Goal: Transaction & Acquisition: Purchase product/service

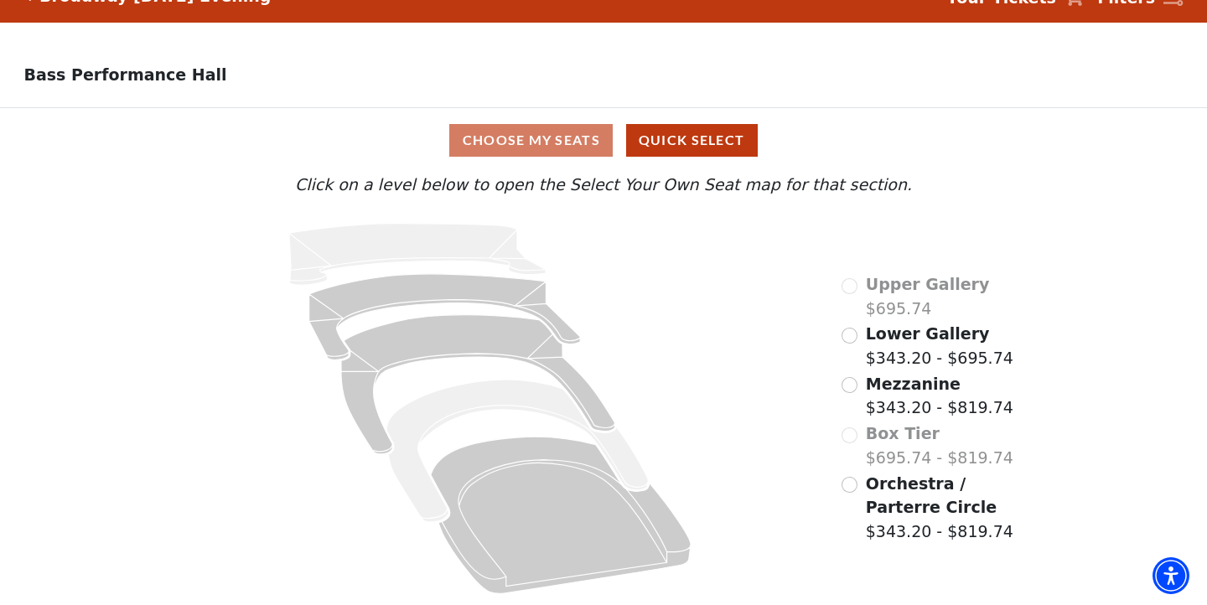
scroll to position [31, 0]
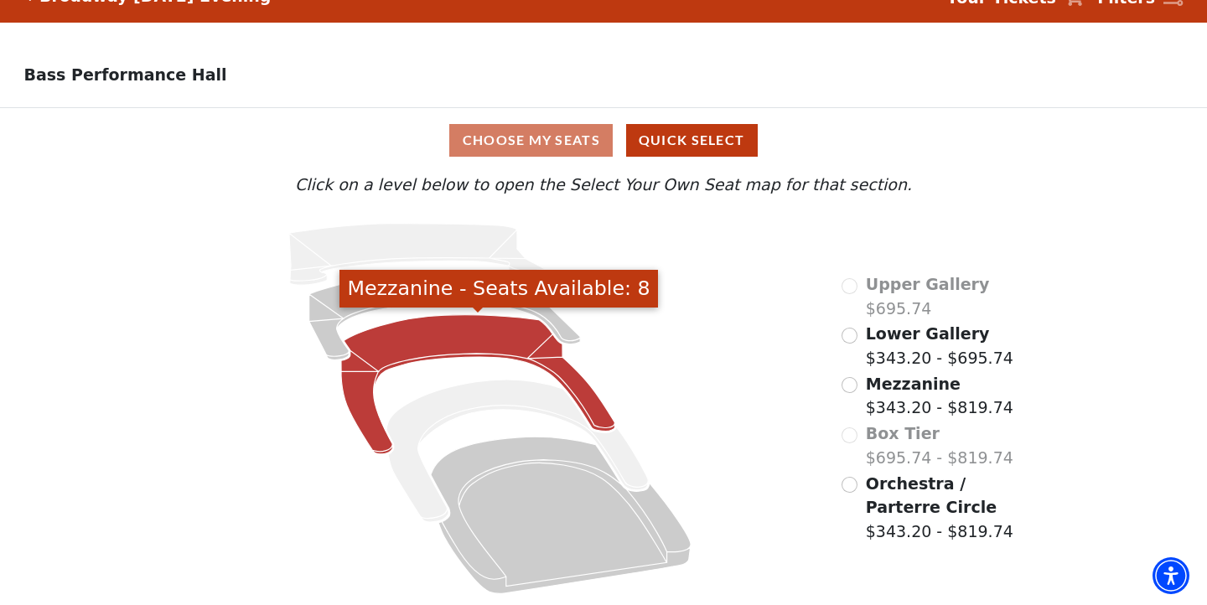
click at [502, 327] on icon "Mezzanine - Seats Available: 8" at bounding box center [478, 384] width 274 height 139
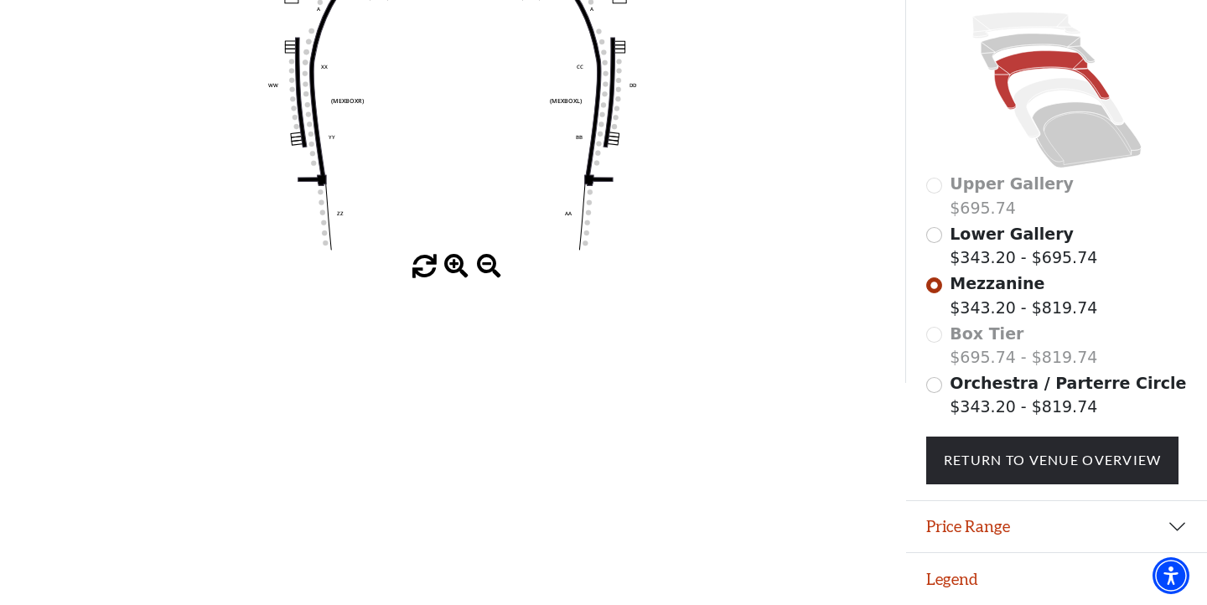
scroll to position [358, 0]
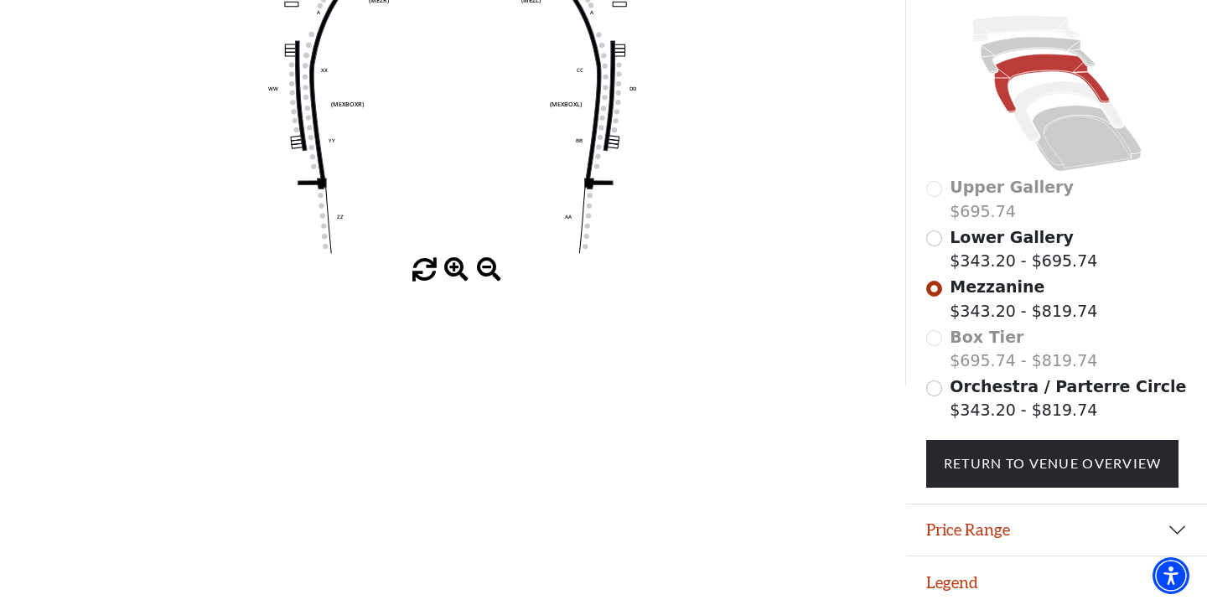
click at [1076, 524] on button "Price Range" at bounding box center [1056, 530] width 301 height 52
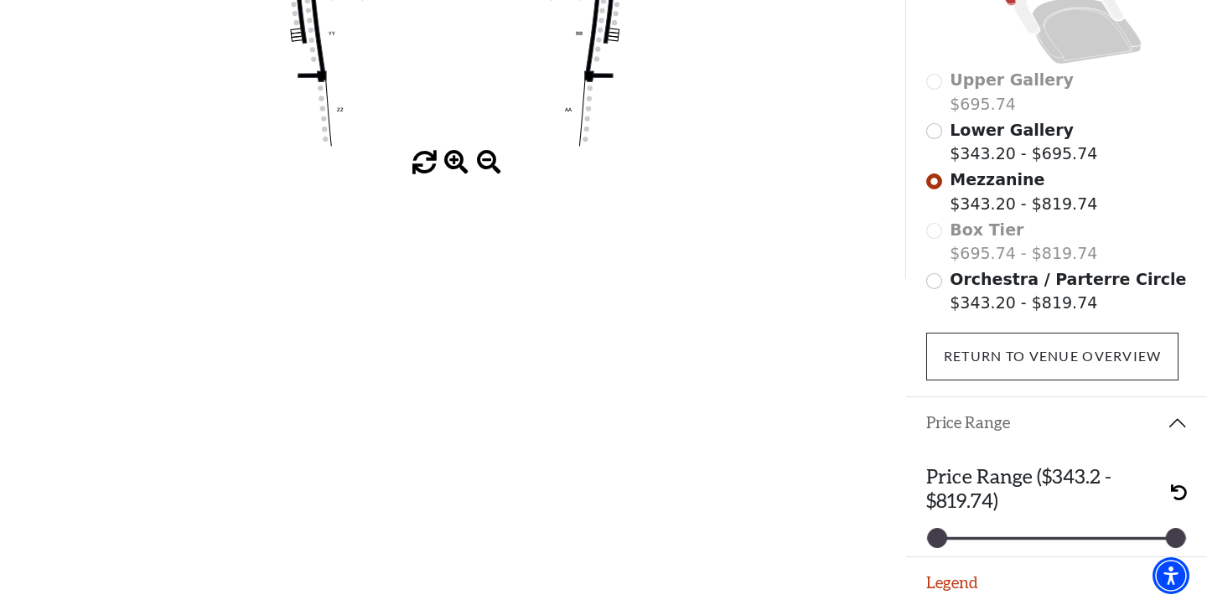
scroll to position [464, 0]
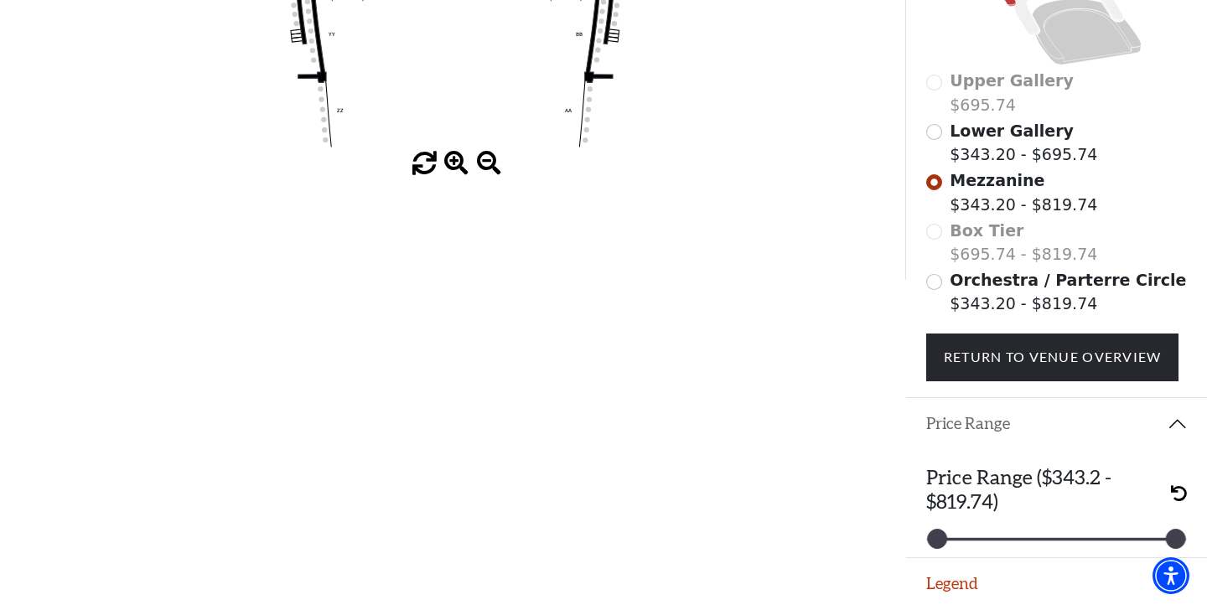
click at [1012, 570] on button "Legend" at bounding box center [1056, 584] width 301 height 52
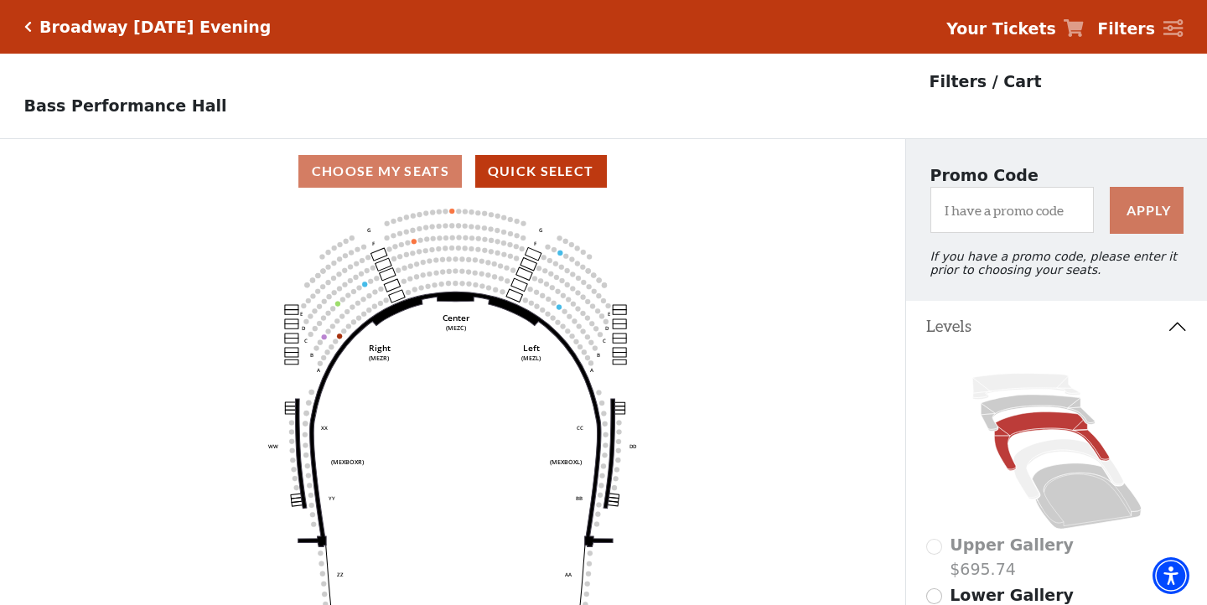
scroll to position [0, 0]
click at [1063, 402] on icon at bounding box center [1037, 413] width 114 height 36
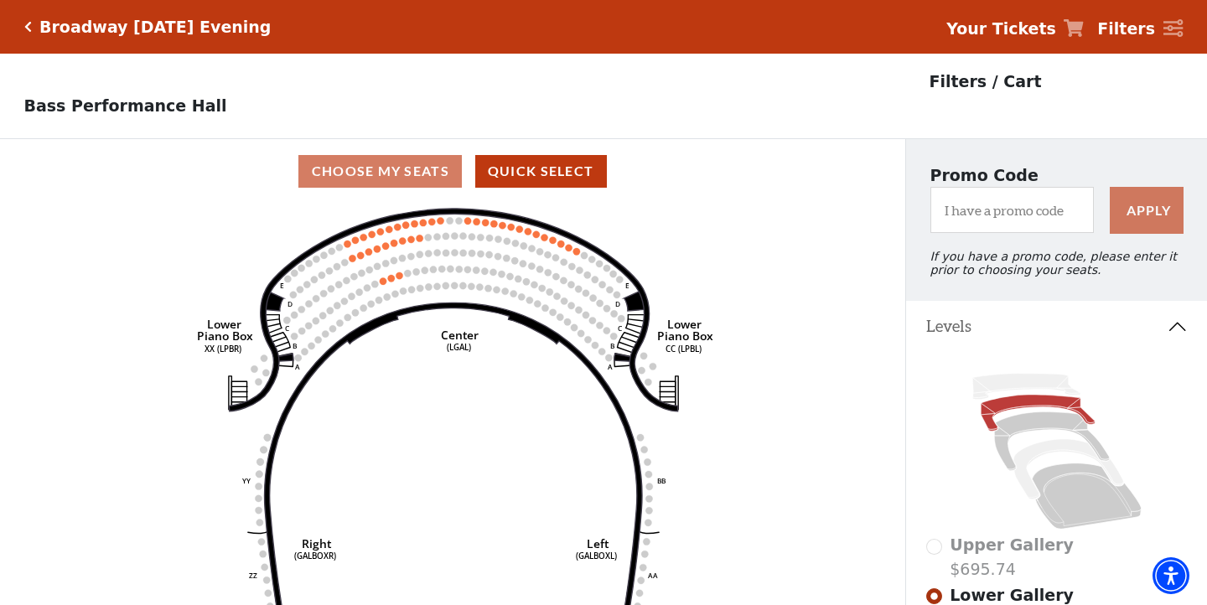
scroll to position [78, 0]
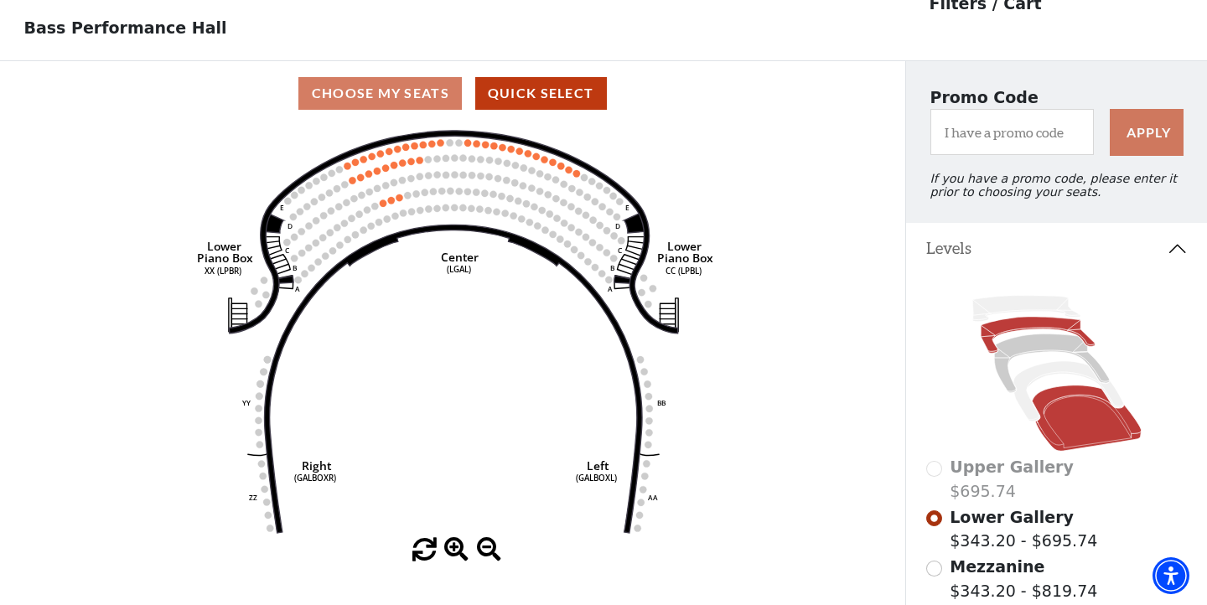
click at [1084, 418] on icon at bounding box center [1086, 417] width 109 height 65
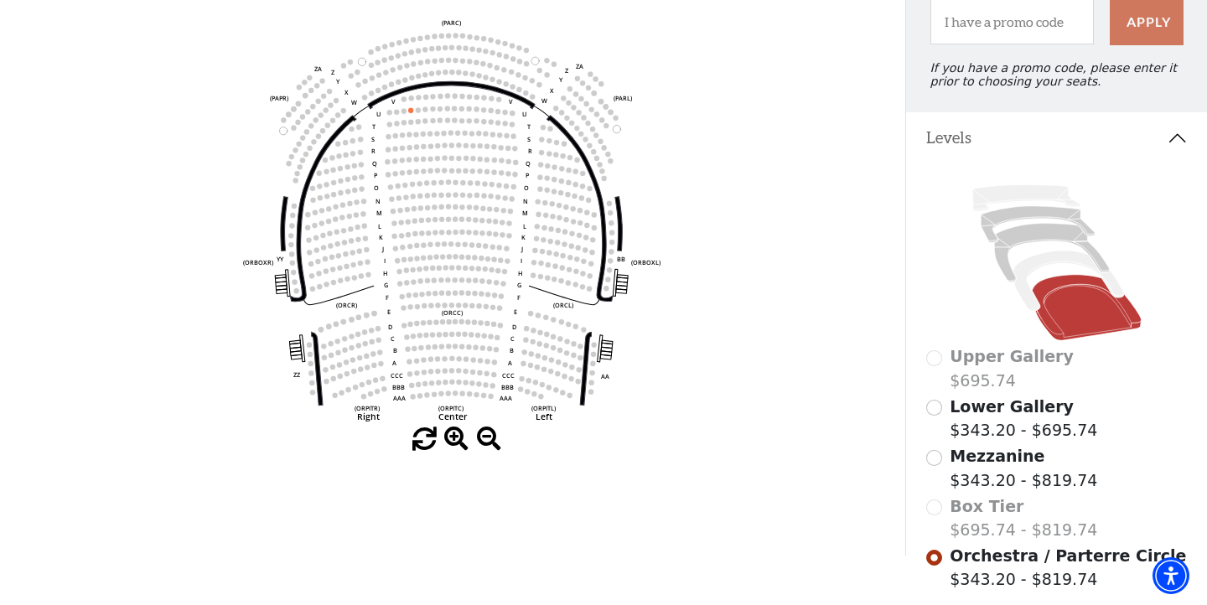
scroll to position [186, 0]
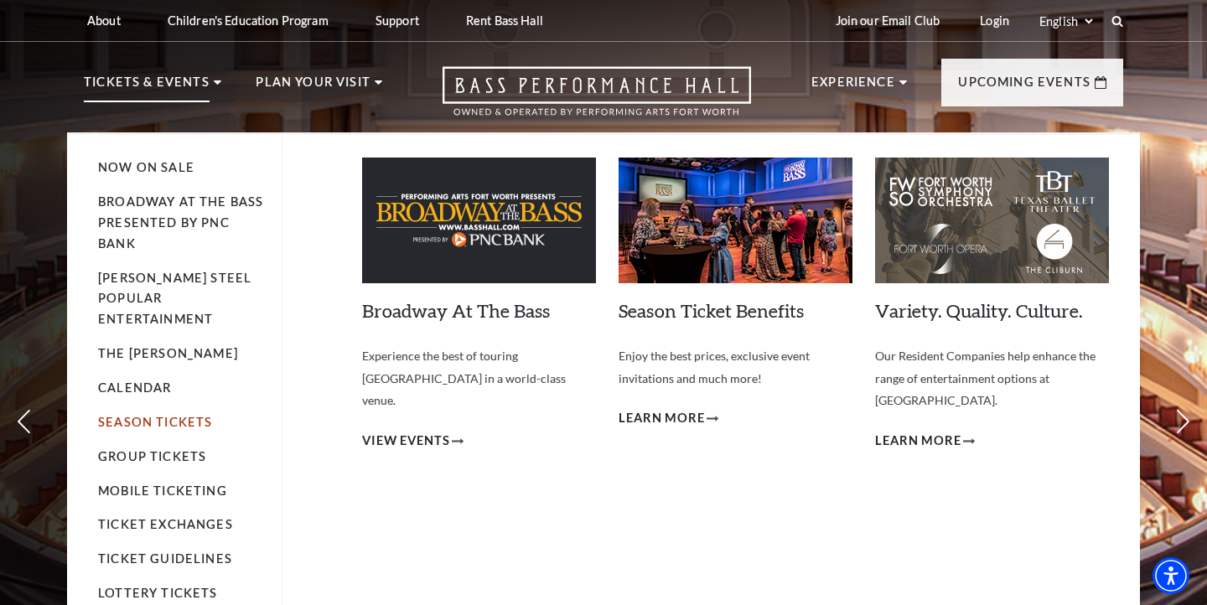
click at [182, 415] on link "Season Tickets" at bounding box center [155, 422] width 114 height 14
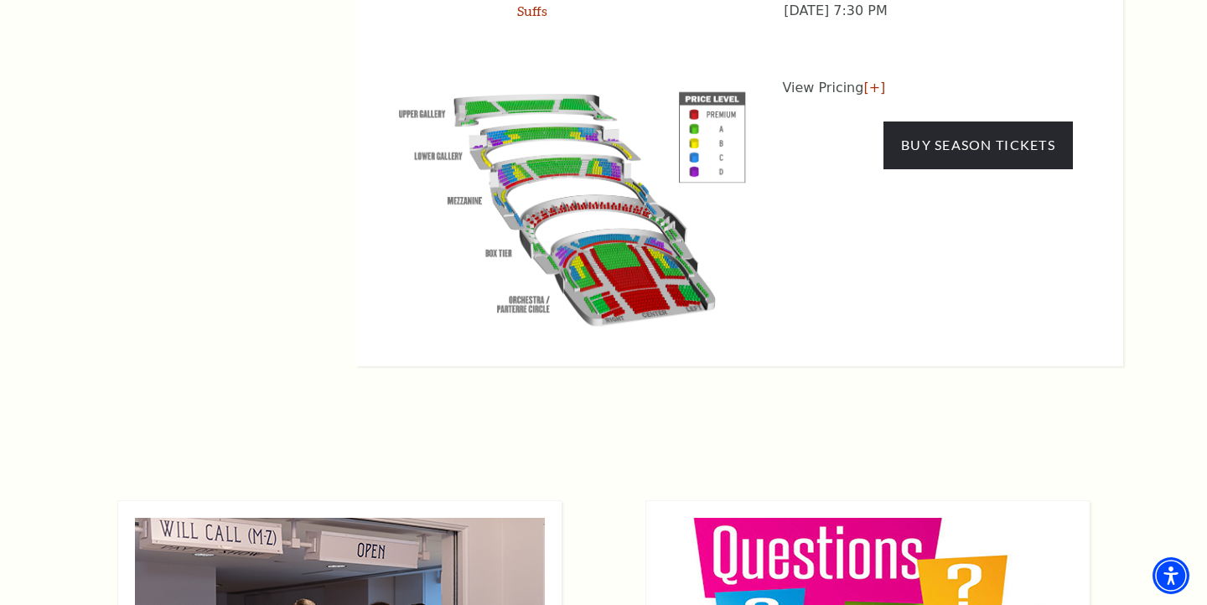
scroll to position [1662, 0]
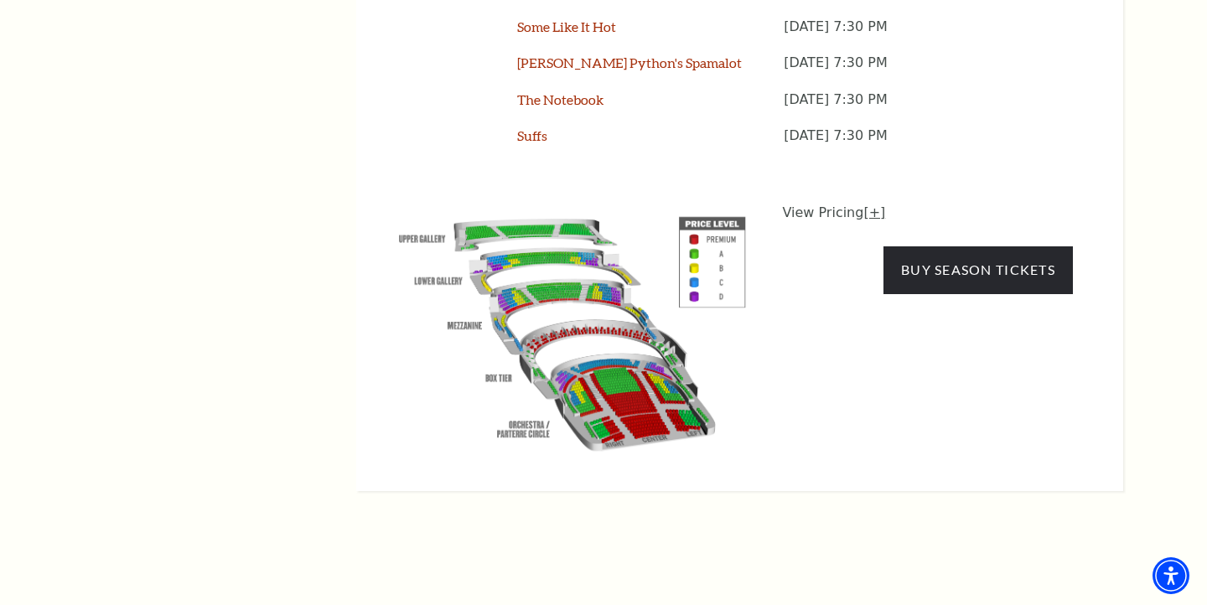
click at [872, 204] on link "[+]" at bounding box center [874, 212] width 22 height 16
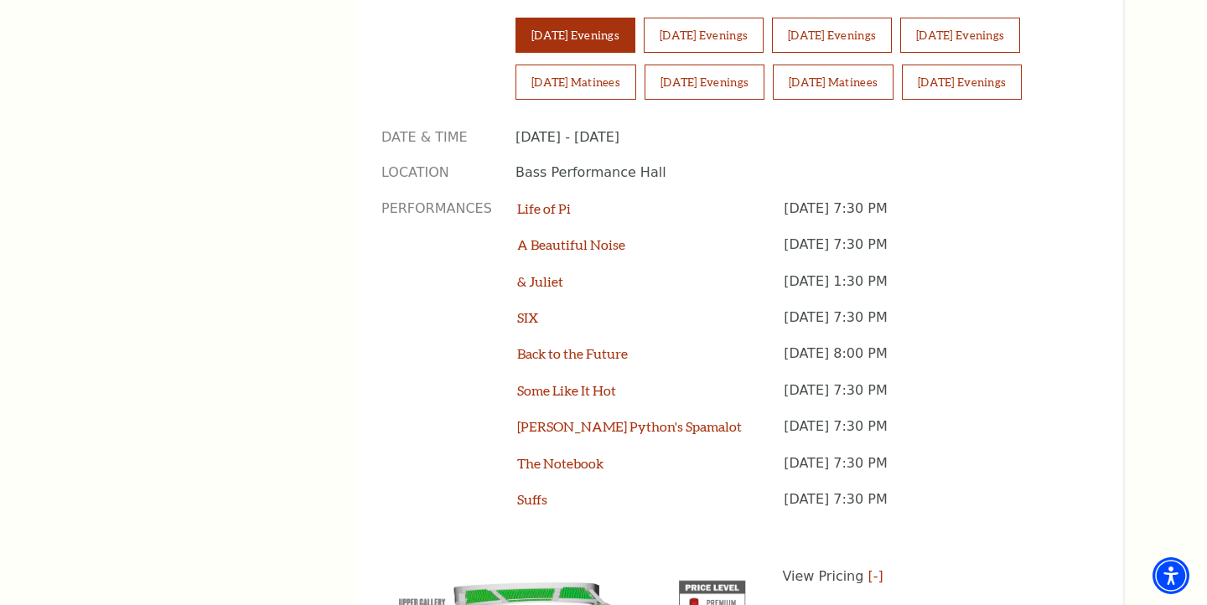
scroll to position [1043, 0]
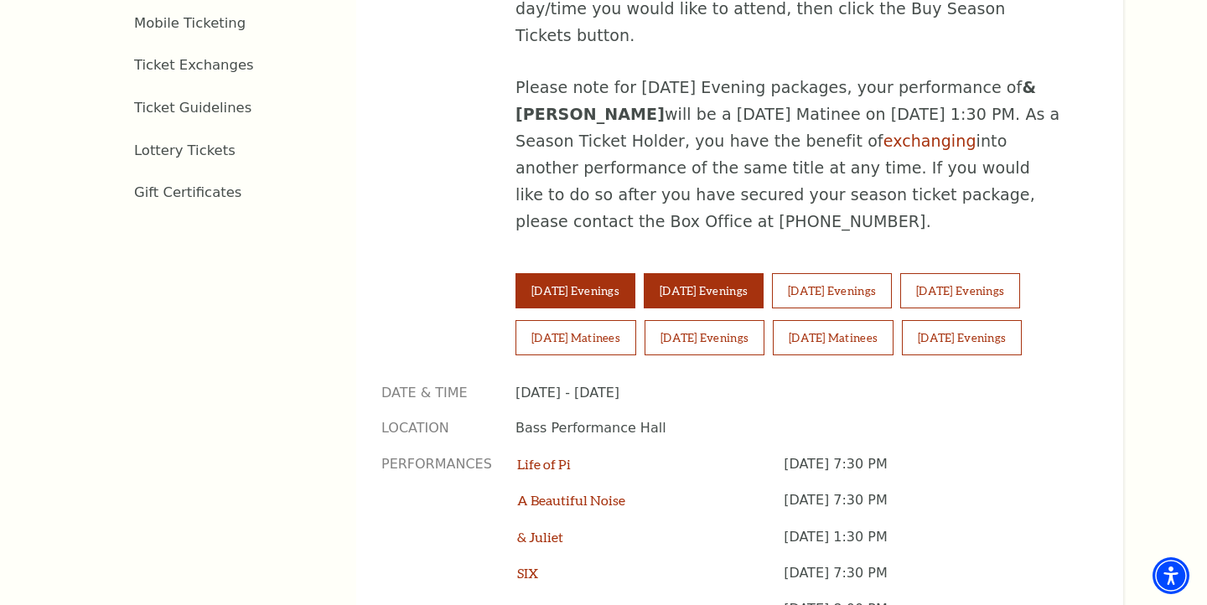
click at [697, 273] on button "[DATE] Evenings" at bounding box center [704, 290] width 120 height 35
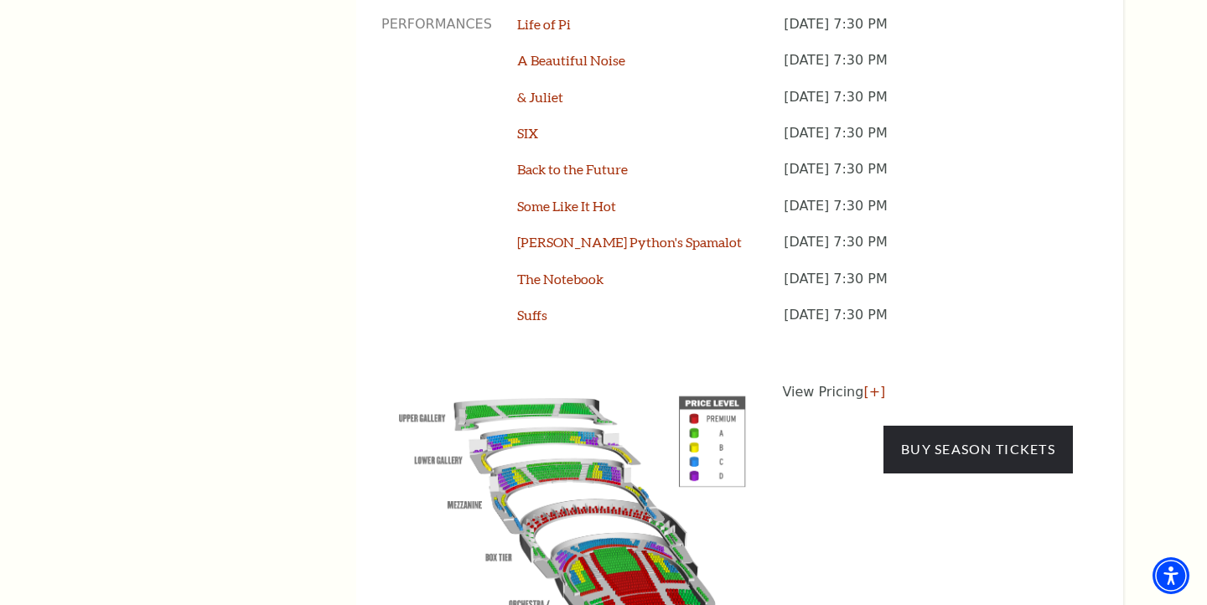
scroll to position [1483, 0]
click at [873, 383] on link "[+]" at bounding box center [874, 391] width 22 height 16
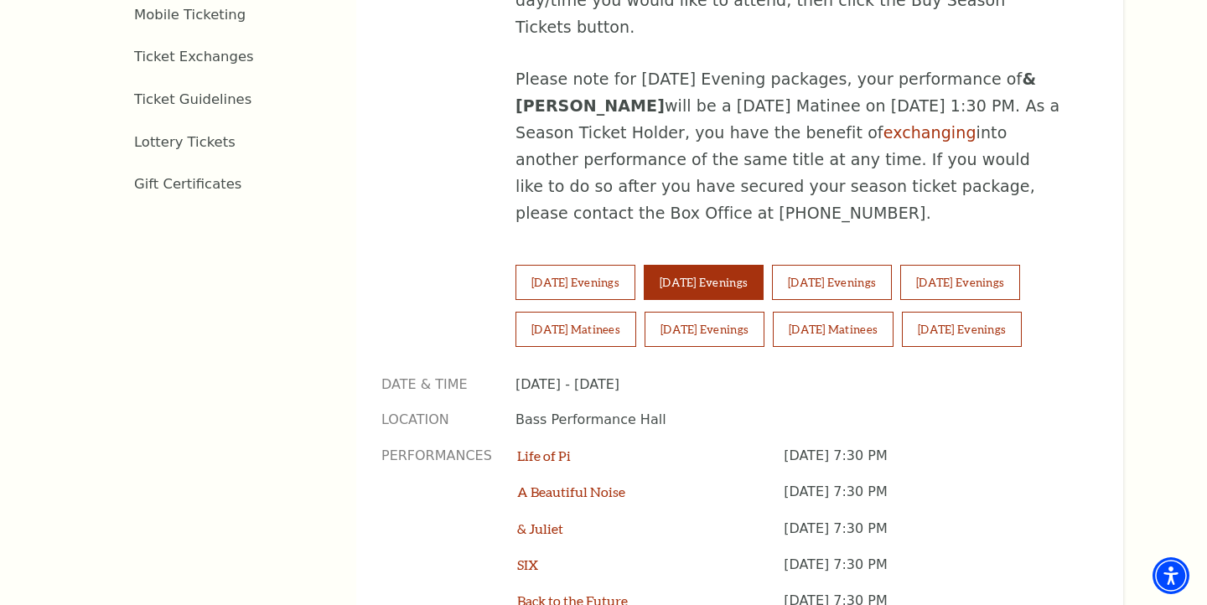
scroll to position [1030, 0]
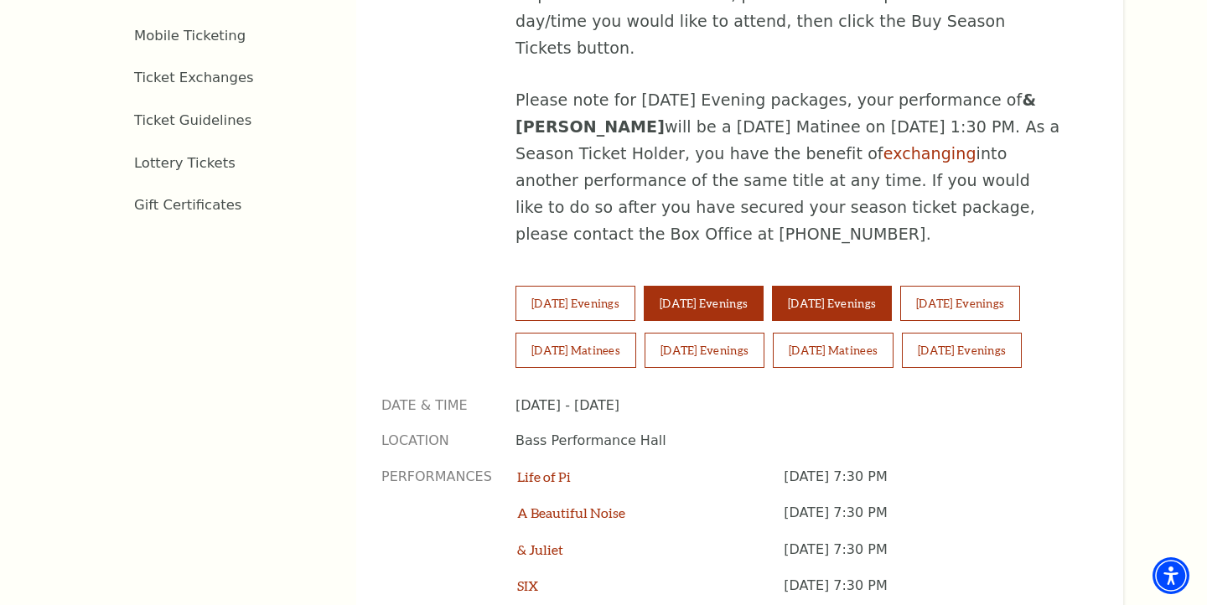
click at [878, 286] on button "Thursday Evenings" at bounding box center [832, 303] width 120 height 35
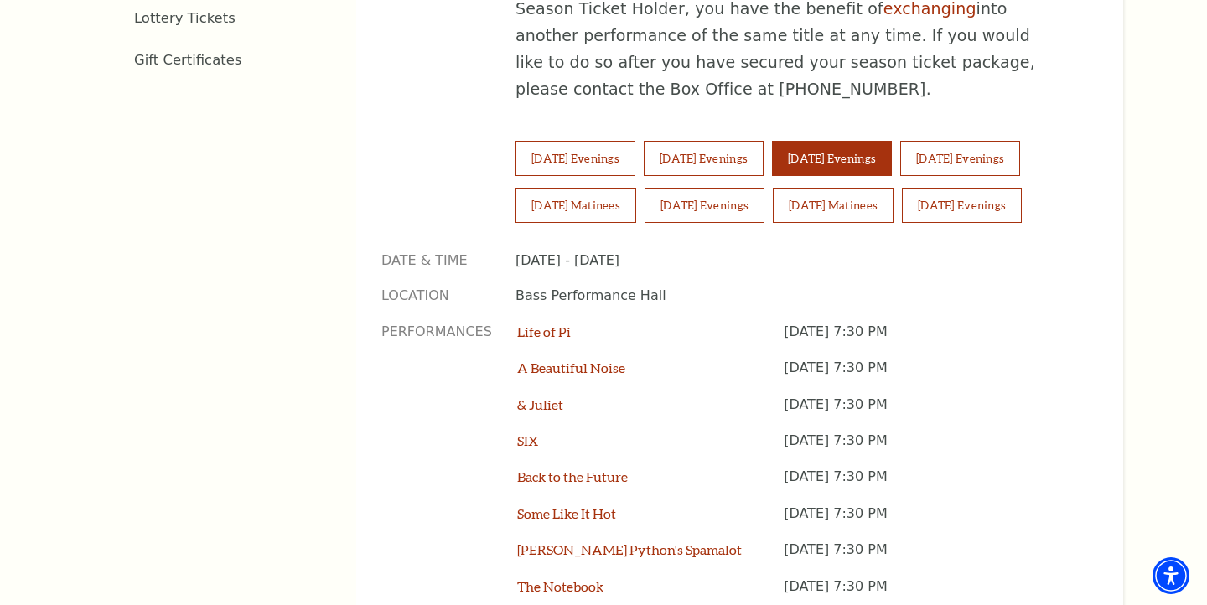
scroll to position [1160, 0]
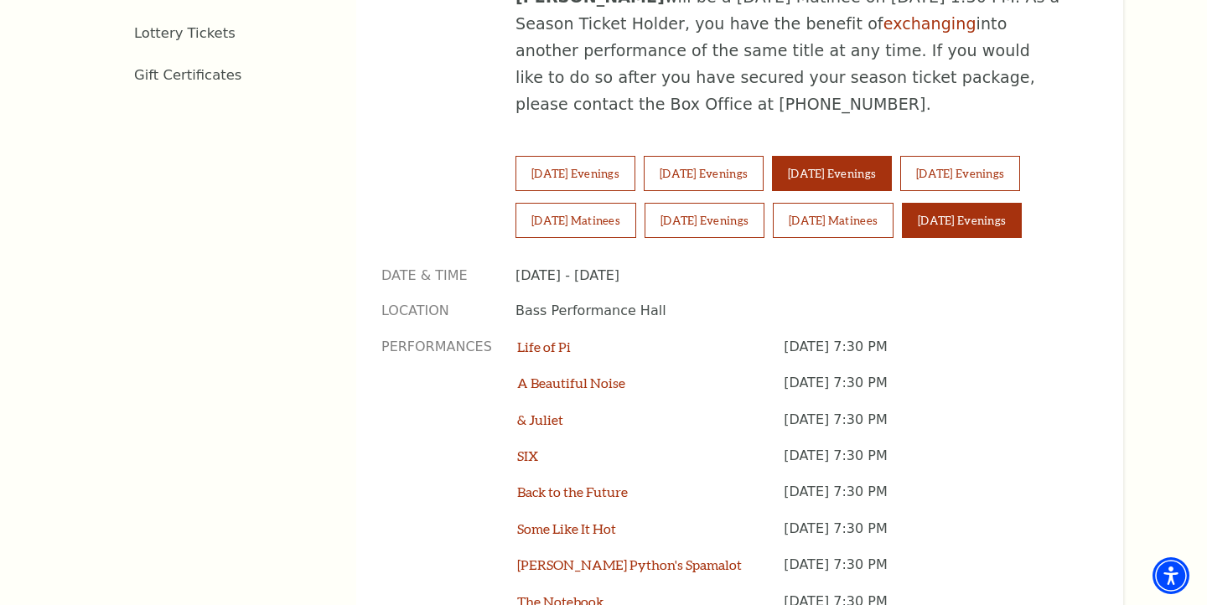
click at [1004, 203] on button "Sunday Evenings" at bounding box center [962, 220] width 120 height 35
click at [986, 203] on button "Sunday Evenings" at bounding box center [962, 220] width 120 height 35
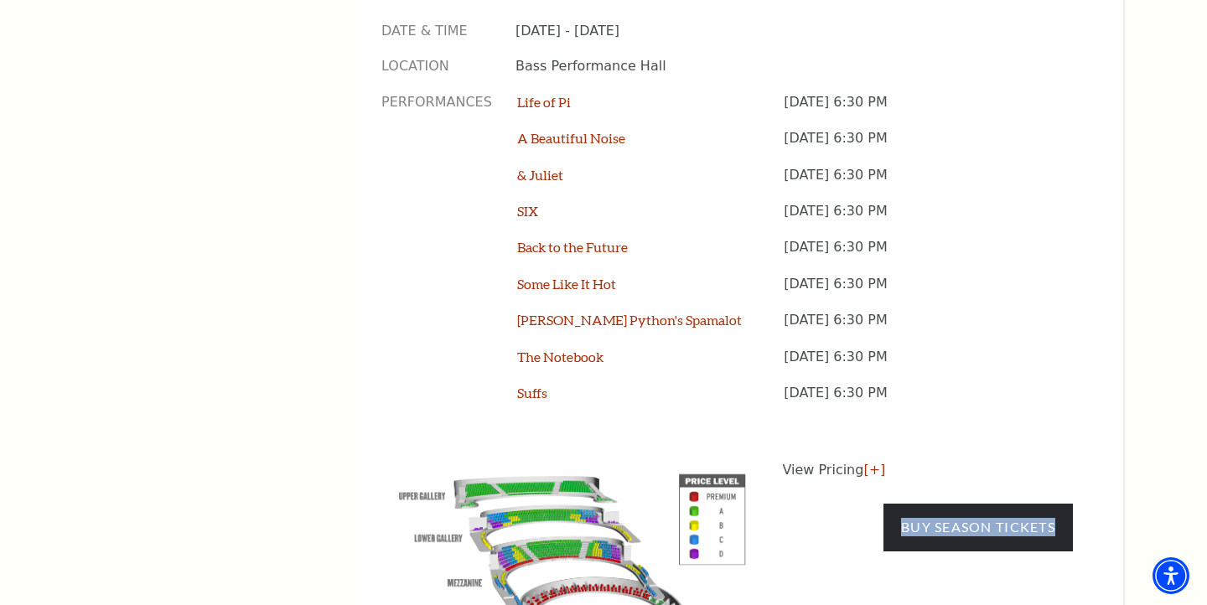
scroll to position [1406, 0]
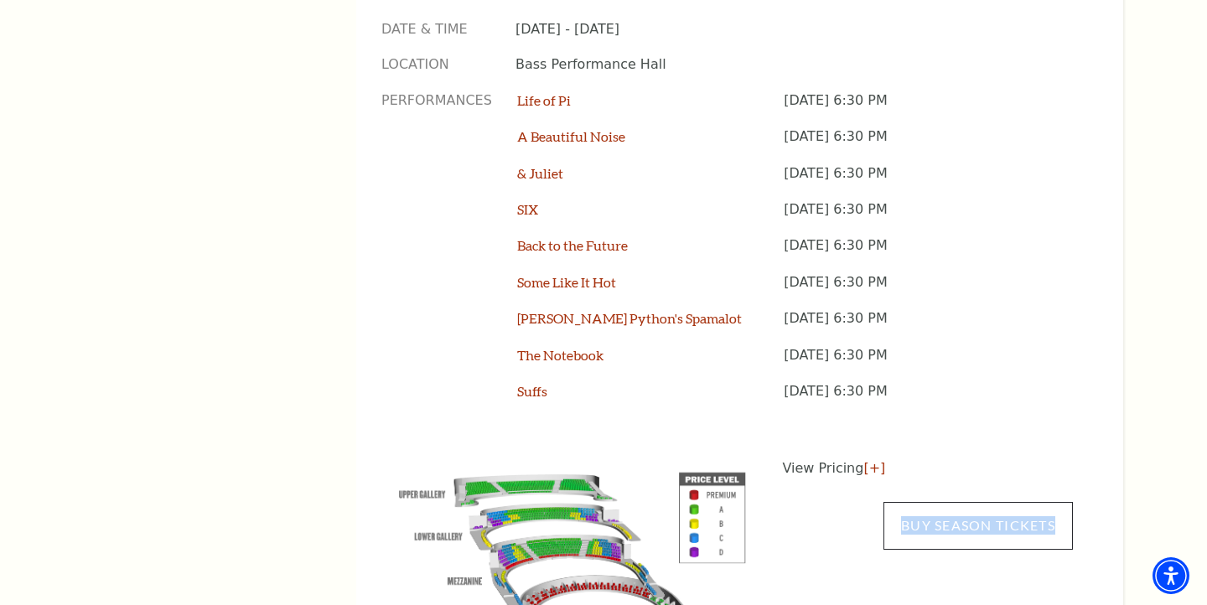
click at [932, 502] on link "Buy Season Tickets" at bounding box center [977, 525] width 189 height 47
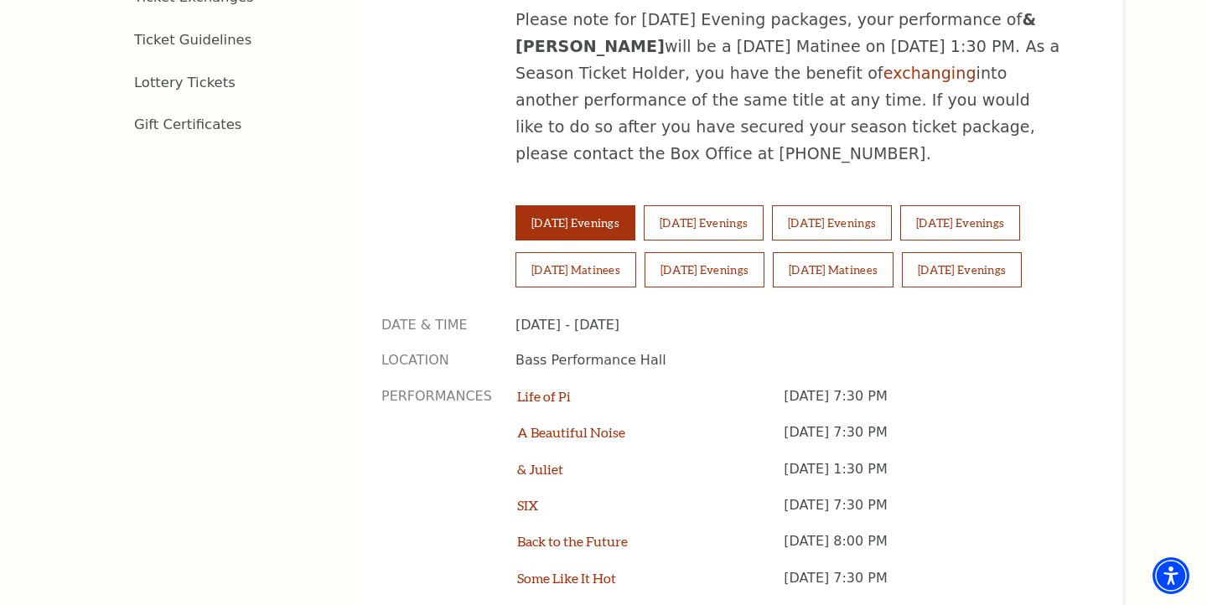
scroll to position [1110, 0]
click at [726, 206] on button "[DATE] Evenings" at bounding box center [704, 223] width 120 height 35
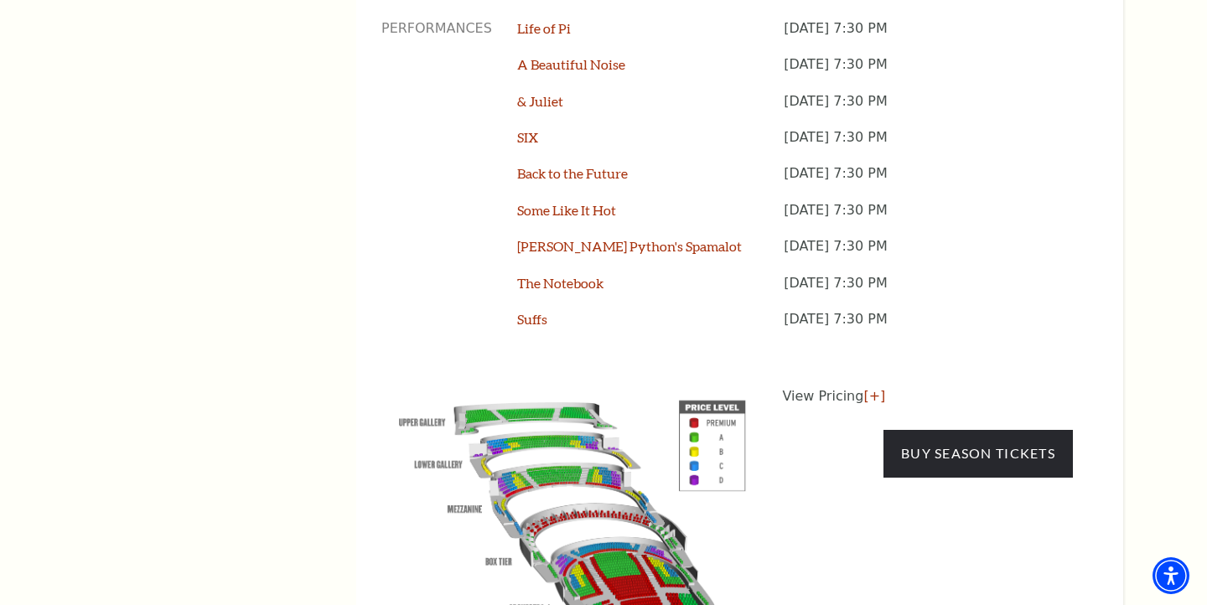
scroll to position [1638, 0]
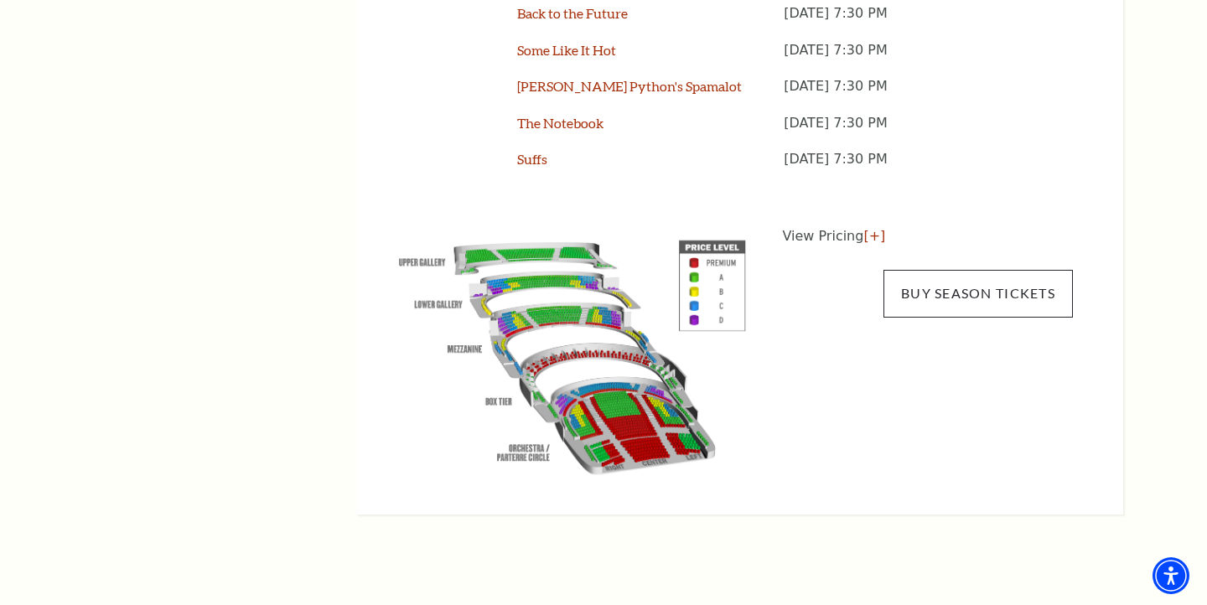
click at [972, 270] on link "Buy Season Tickets" at bounding box center [977, 293] width 189 height 47
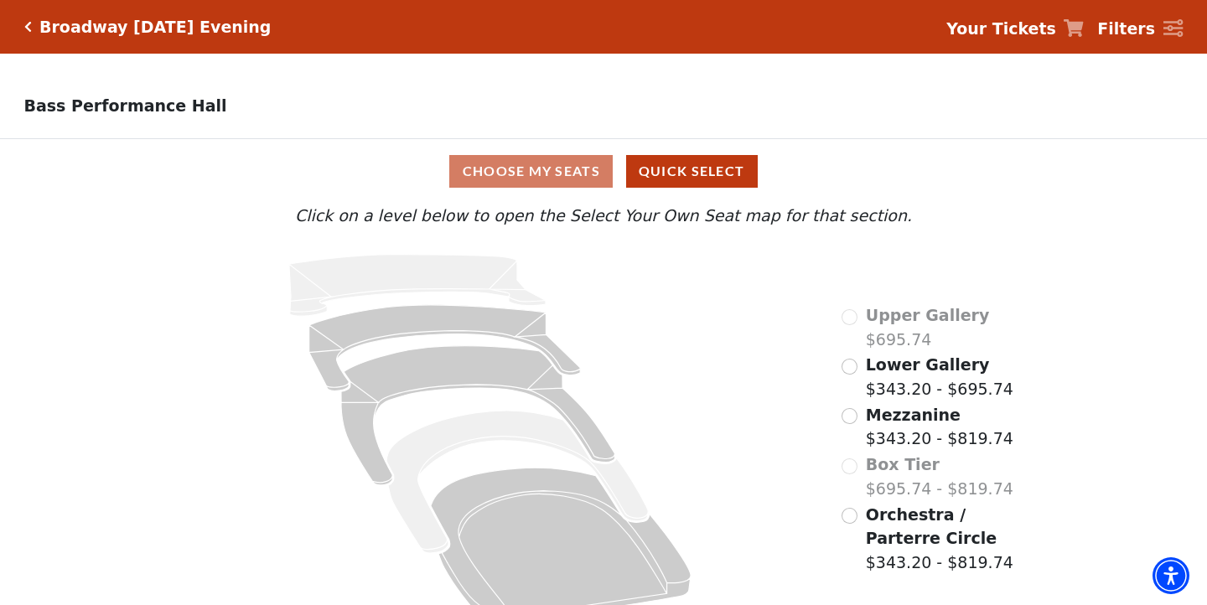
click at [870, 348] on label "Upper Gallery $695.74" at bounding box center [928, 327] width 124 height 48
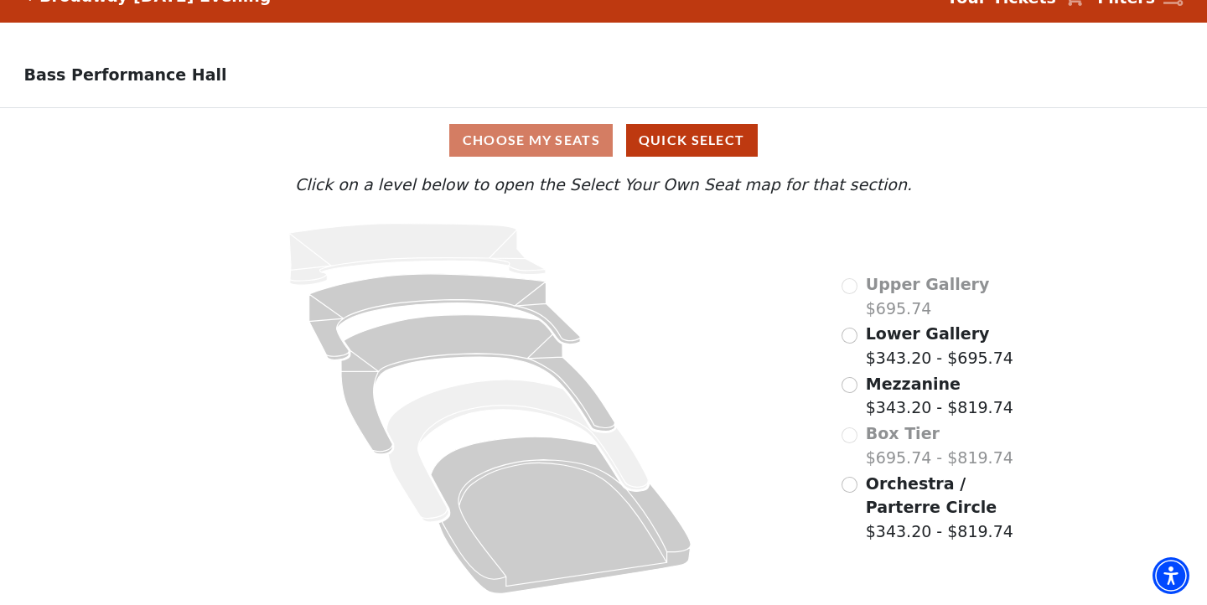
scroll to position [31, 0]
click at [845, 484] on input "Orchestra / Parterre Circle$343.20 - $819.74\a" at bounding box center [849, 485] width 16 height 16
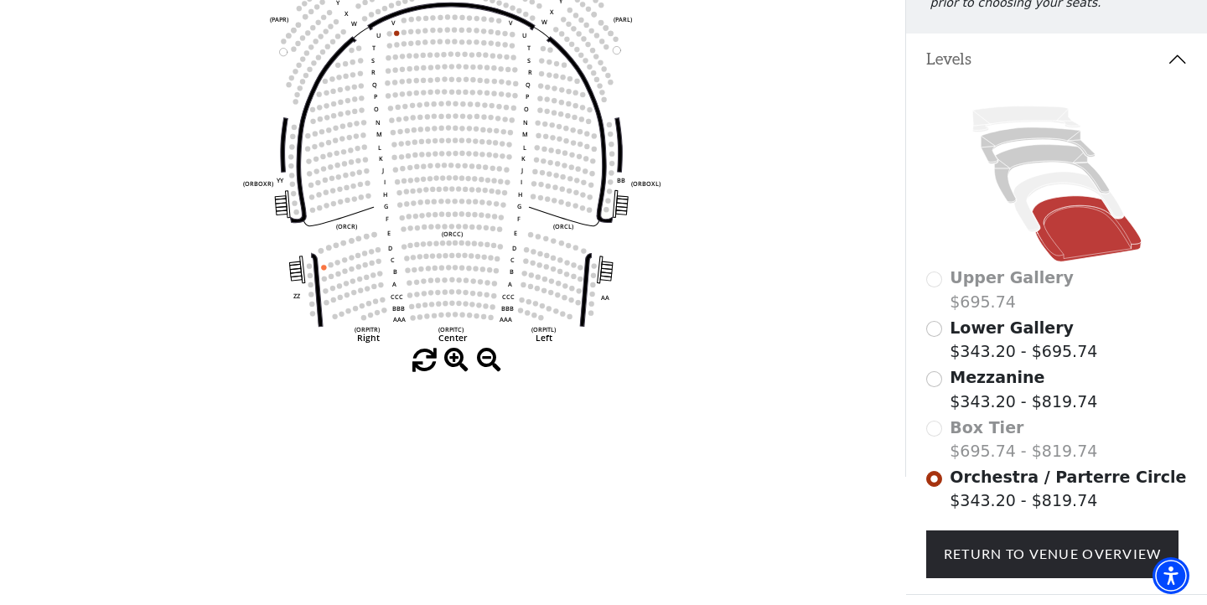
scroll to position [280, 0]
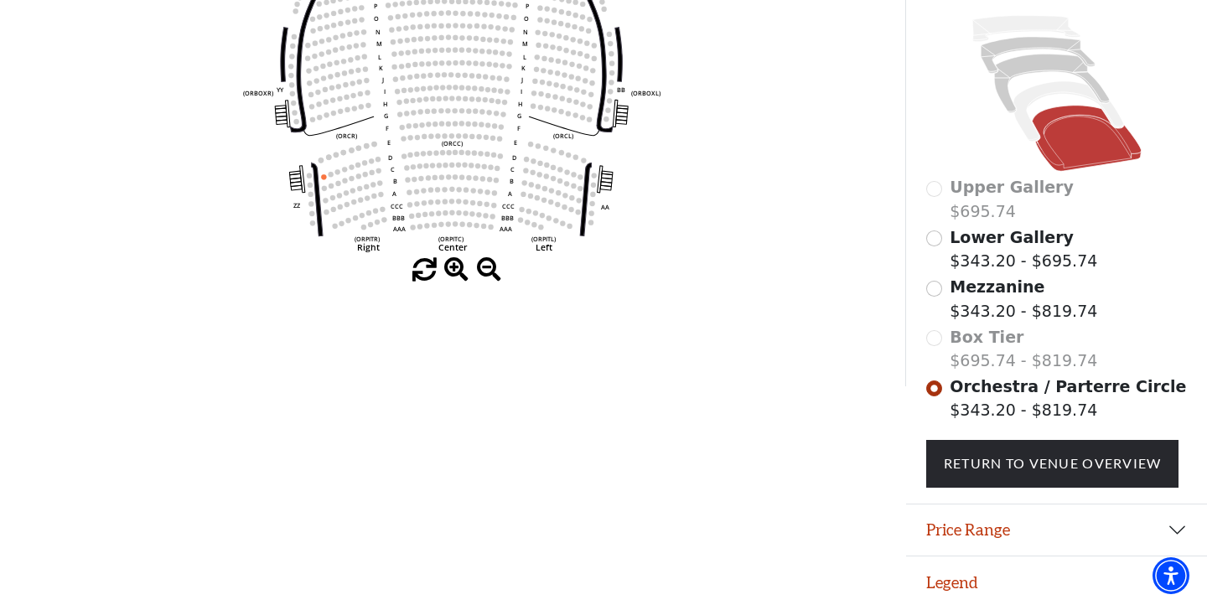
click at [967, 595] on button "Legend" at bounding box center [1056, 582] width 301 height 52
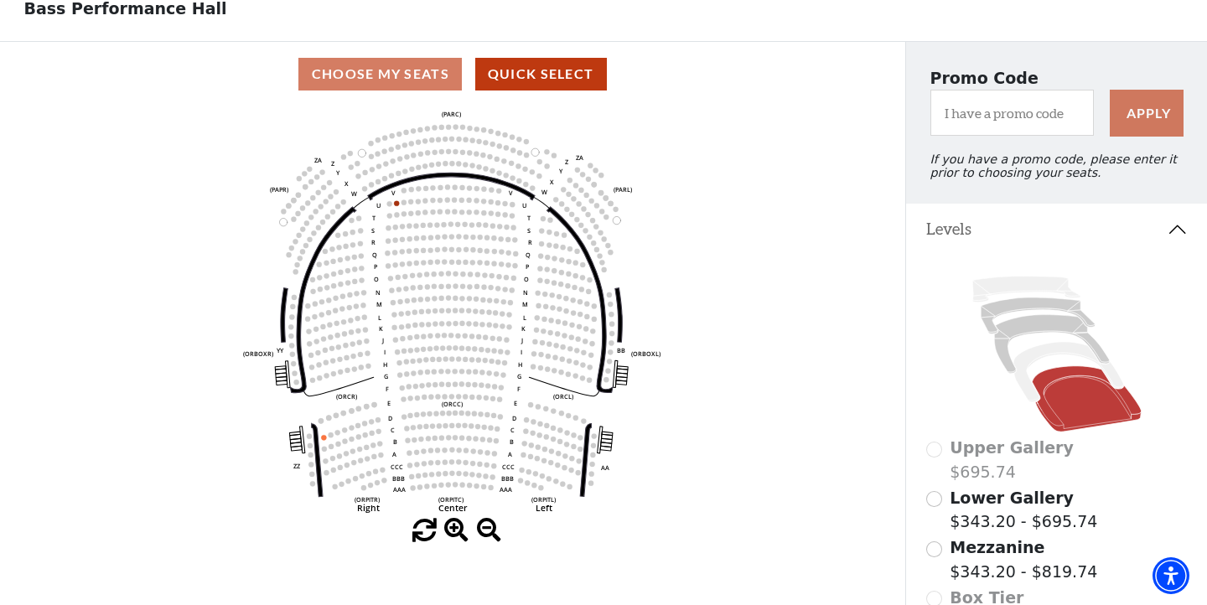
scroll to position [96, 0]
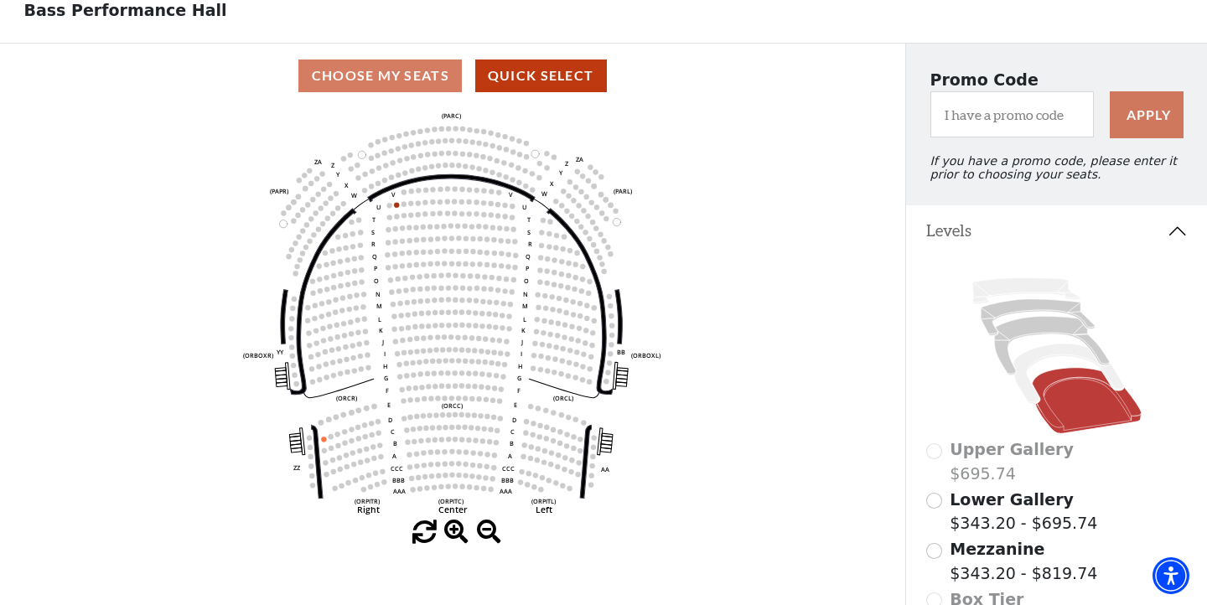
click at [934, 550] on input "Mezzanine$343.20 - $819.74\a" at bounding box center [934, 551] width 16 height 16
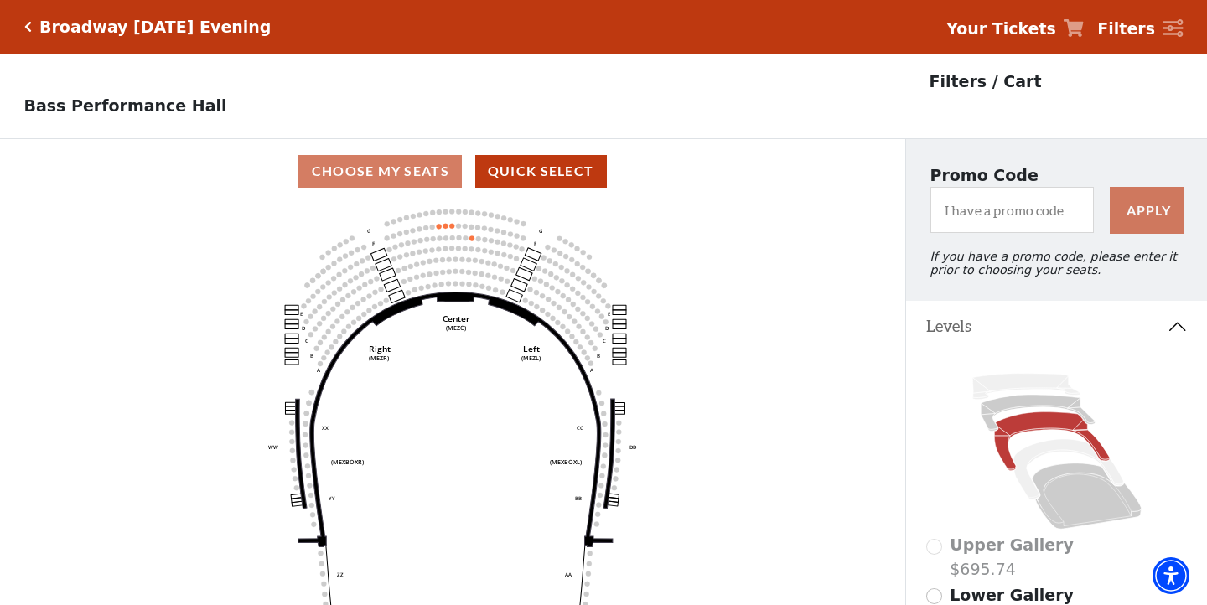
scroll to position [78, 0]
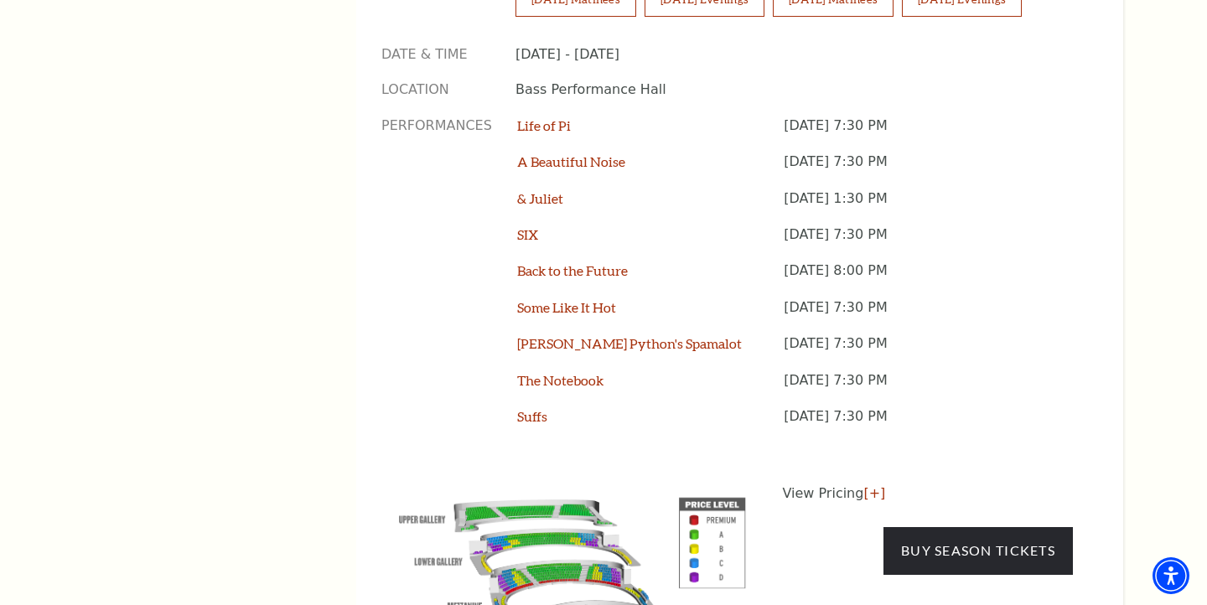
scroll to position [1389, 0]
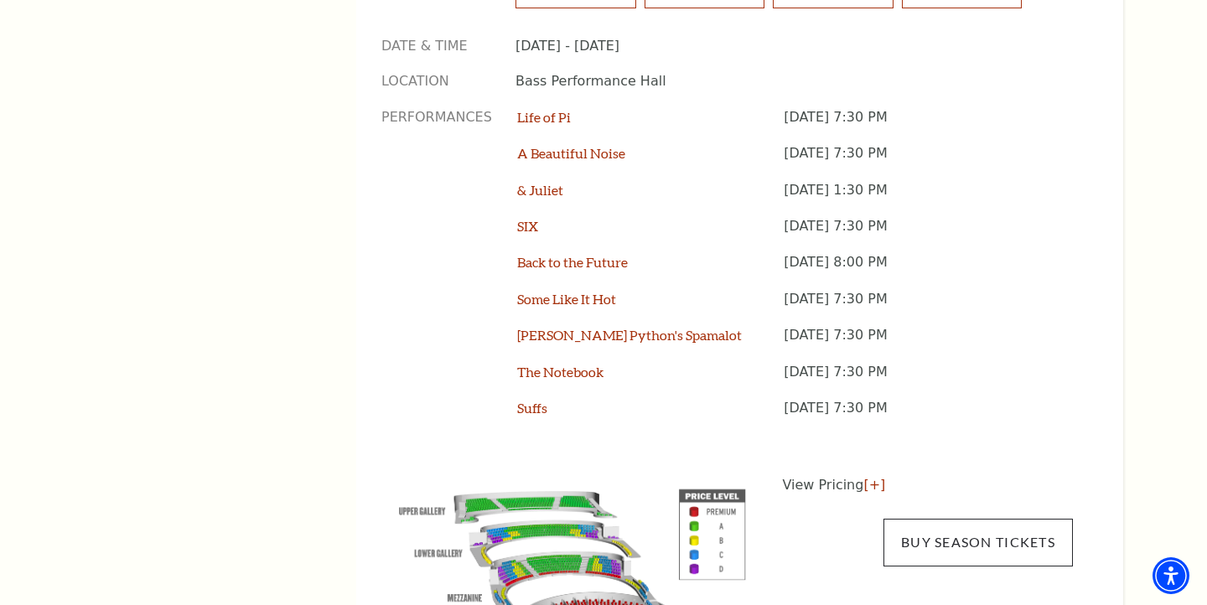
click at [935, 519] on link "Buy Season Tickets" at bounding box center [977, 542] width 189 height 47
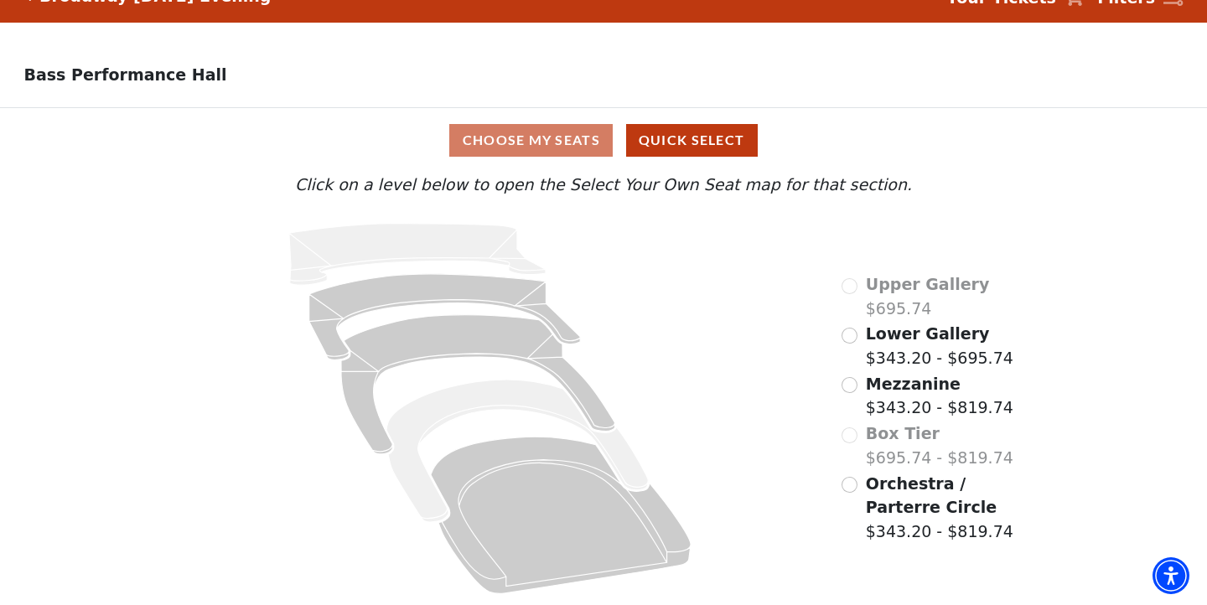
scroll to position [31, 0]
click at [853, 394] on div "Mezzanine $343.20 - $819.74" at bounding box center [927, 396] width 172 height 48
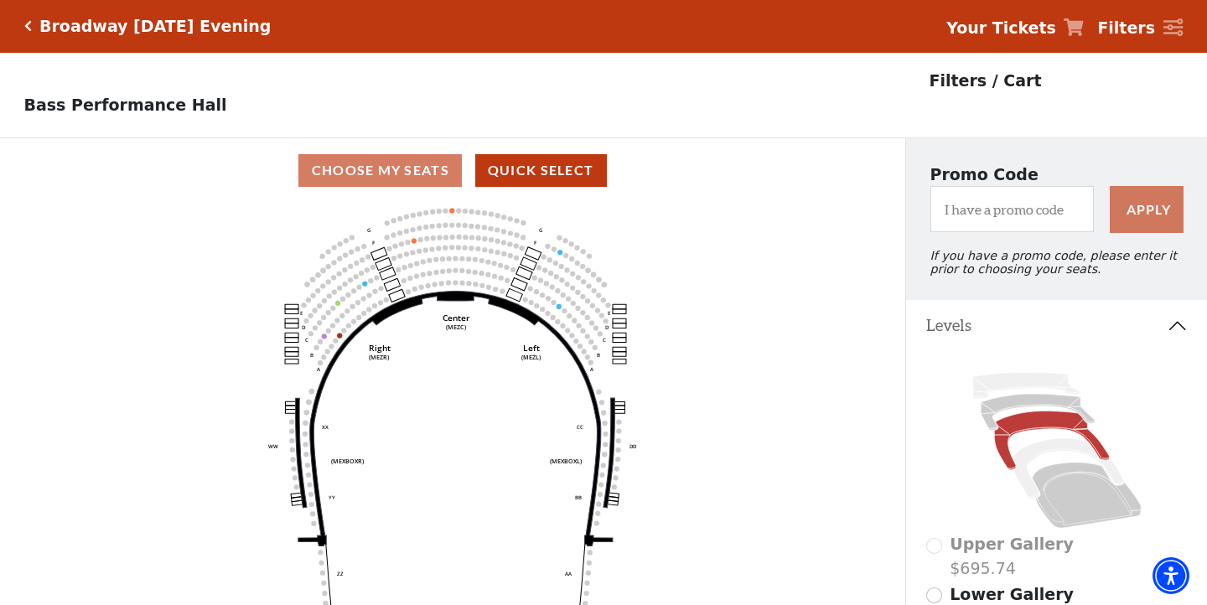
scroll to position [78, 0]
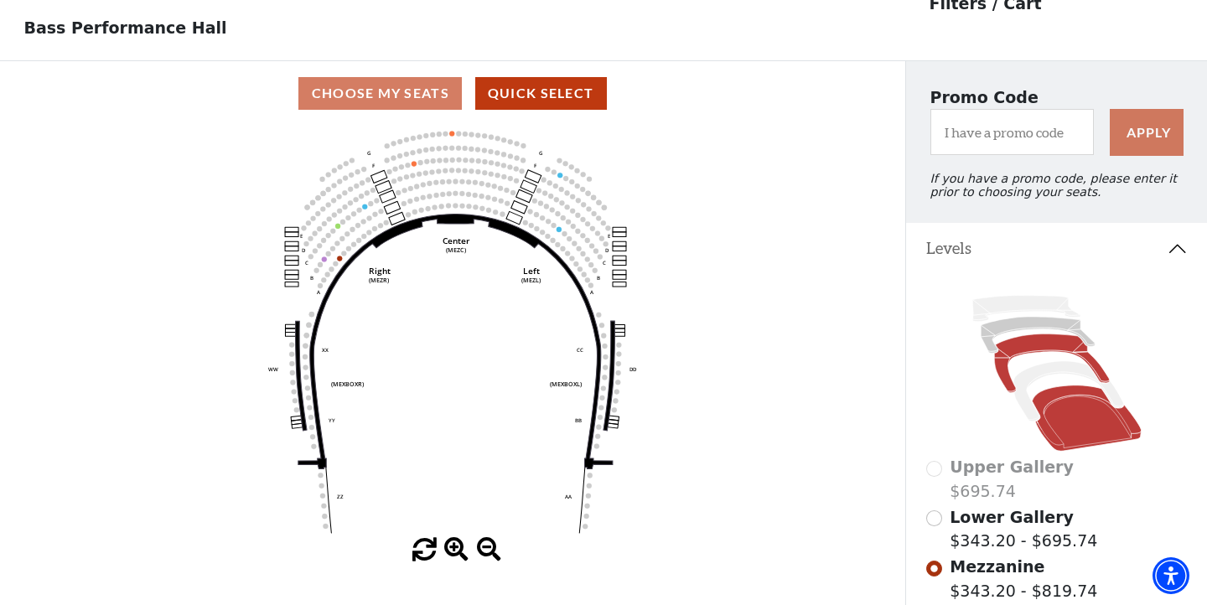
click at [1079, 412] on icon at bounding box center [1086, 417] width 109 height 65
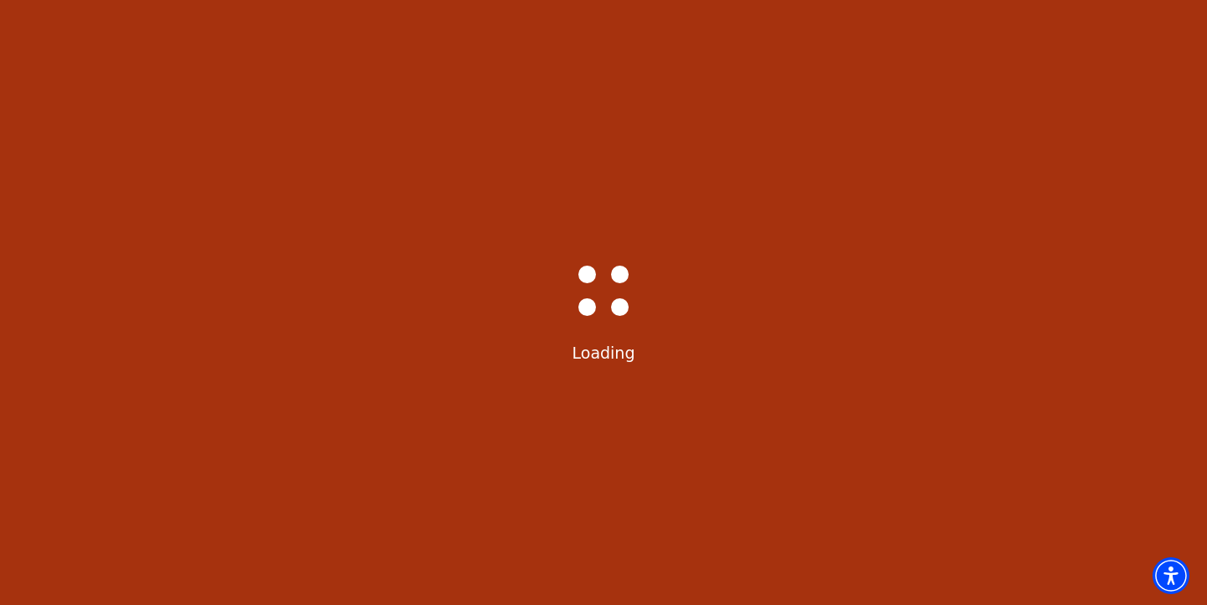
scroll to position [0, 0]
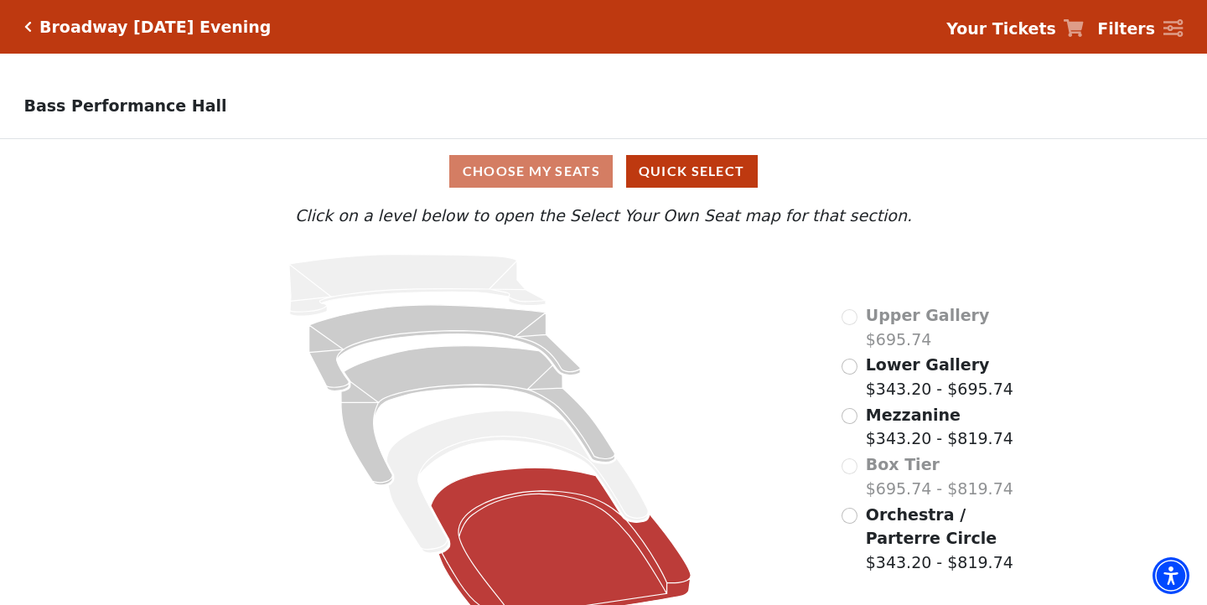
click at [531, 515] on icon at bounding box center [561, 546] width 260 height 157
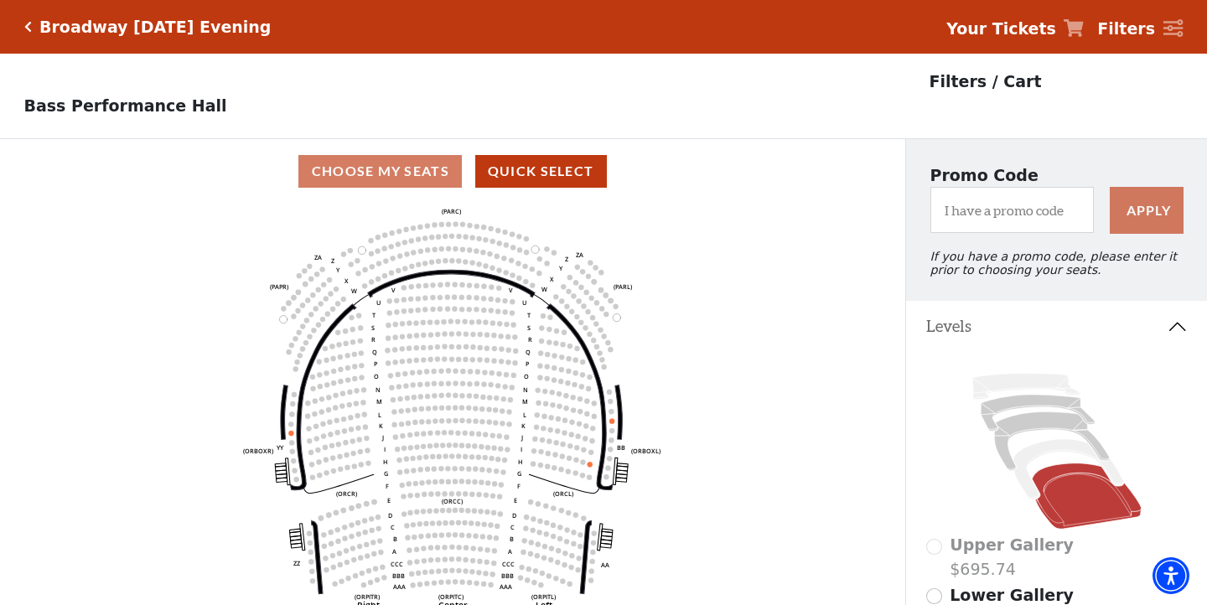
scroll to position [78, 0]
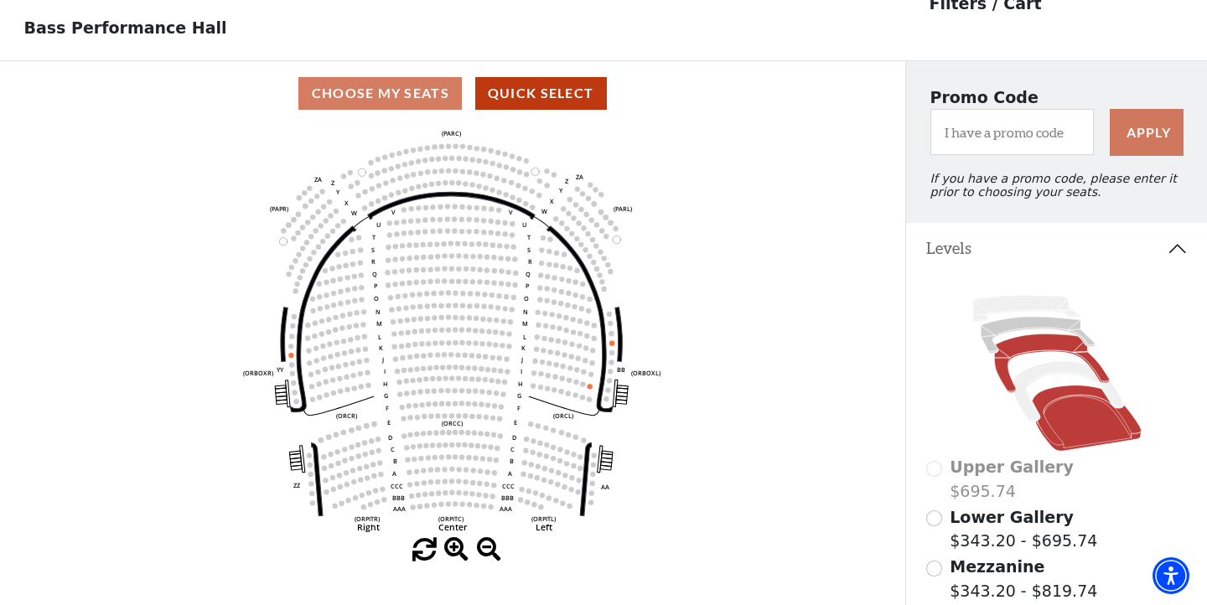
click at [1051, 341] on icon at bounding box center [1051, 363] width 115 height 59
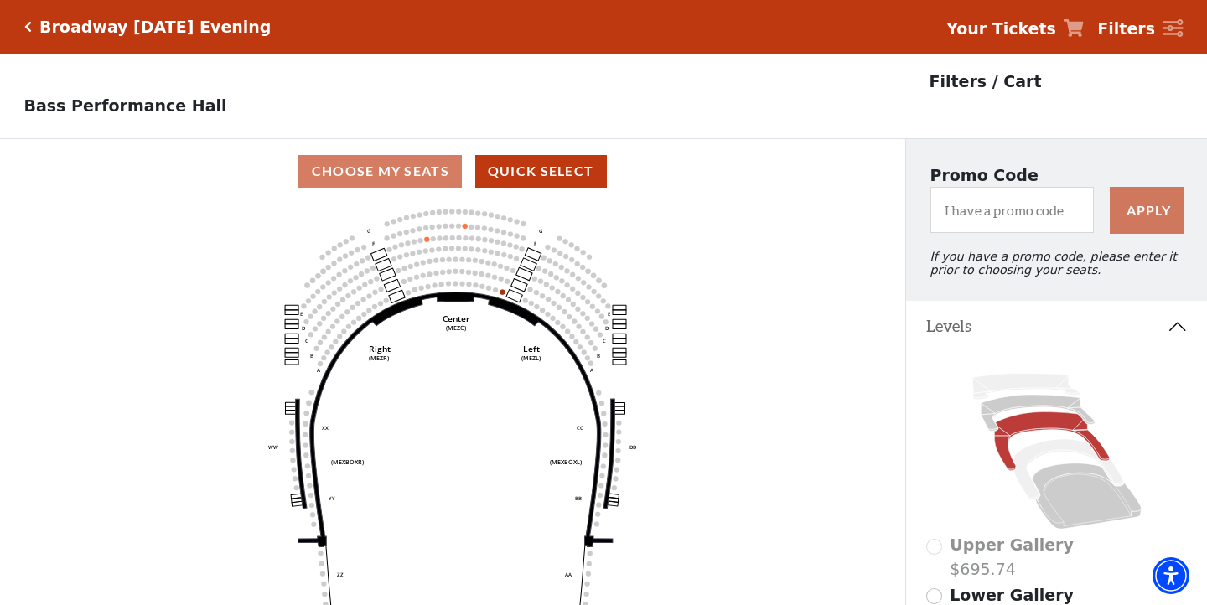
scroll to position [0, 0]
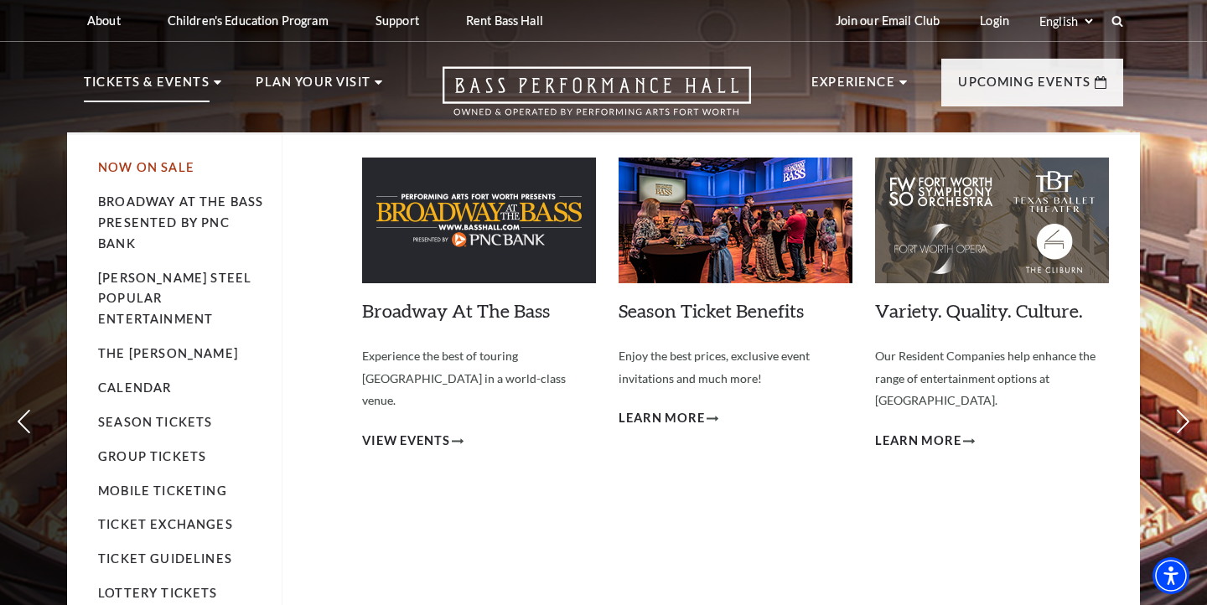
click at [140, 163] on link "Now On Sale" at bounding box center [146, 167] width 96 height 14
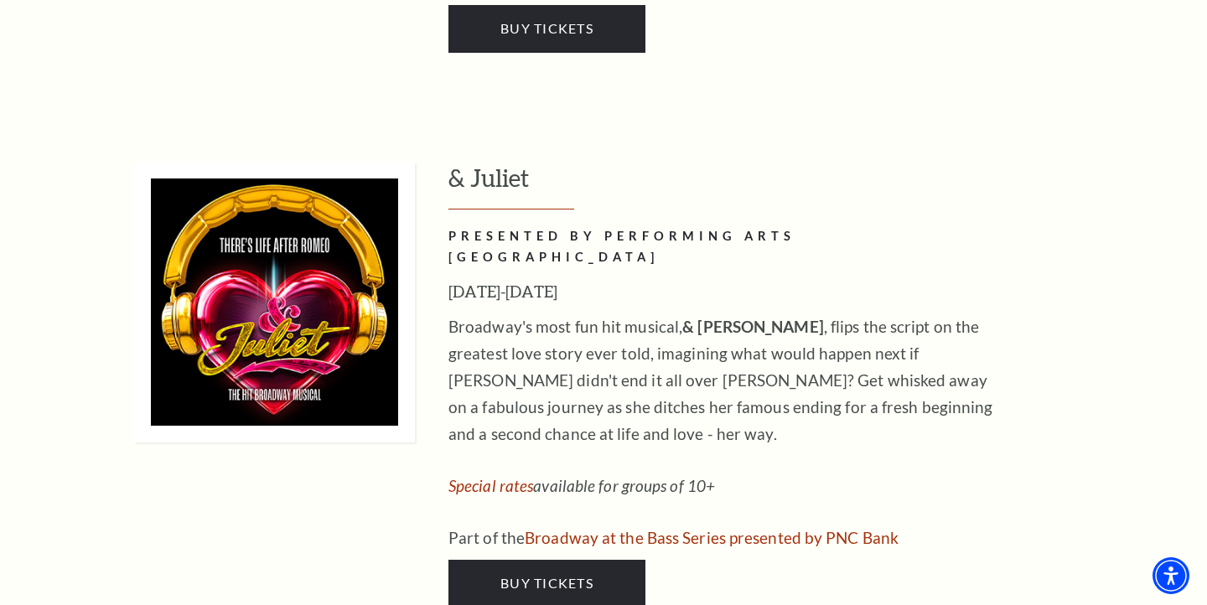
scroll to position [5554, 0]
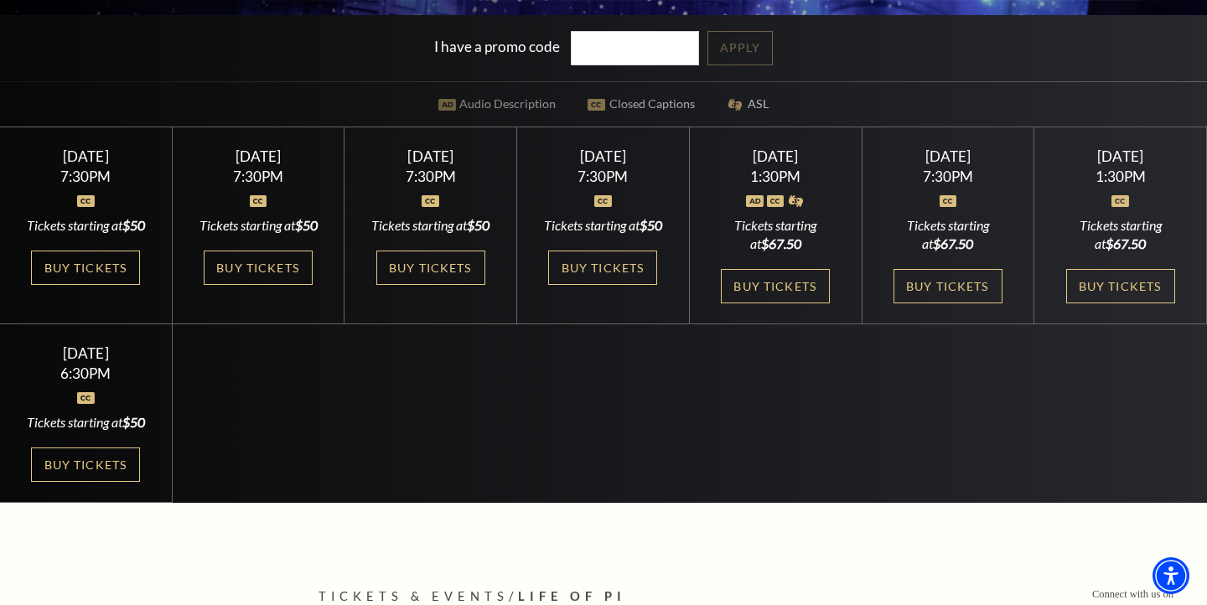
scroll to position [461, 0]
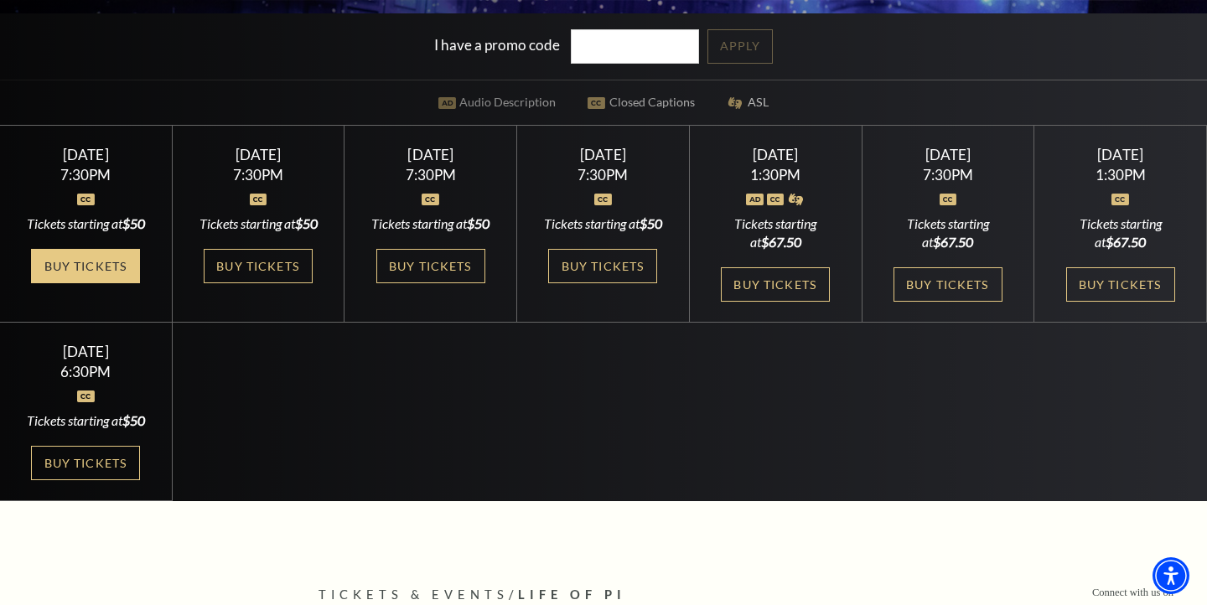
click at [106, 283] on link "Buy Tickets" at bounding box center [85, 266] width 109 height 34
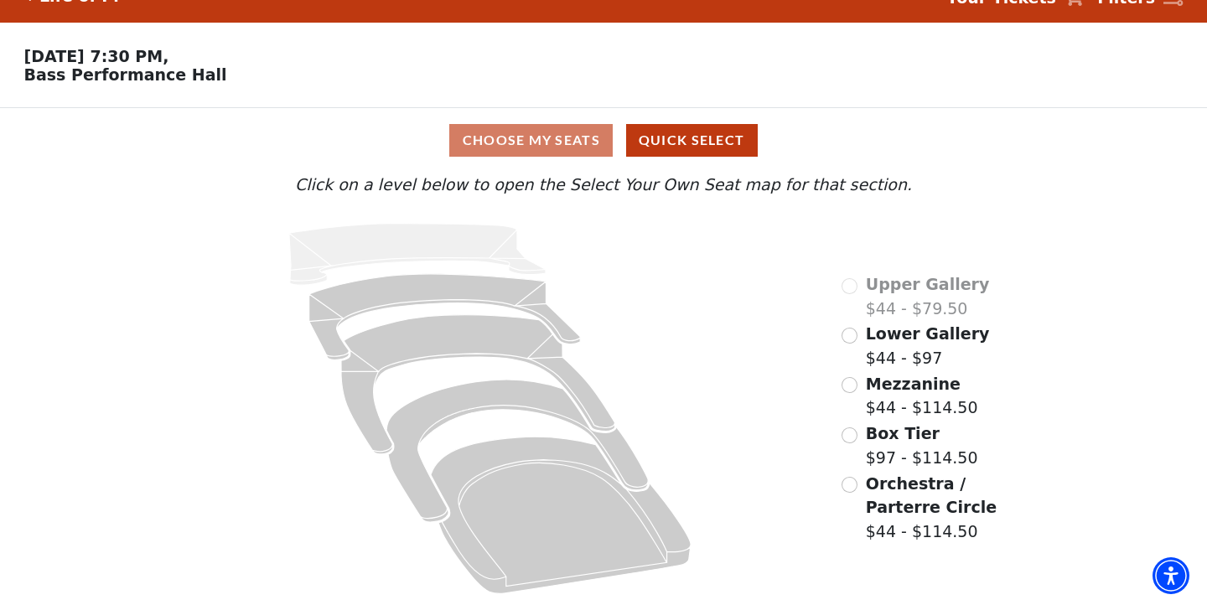
scroll to position [31, 0]
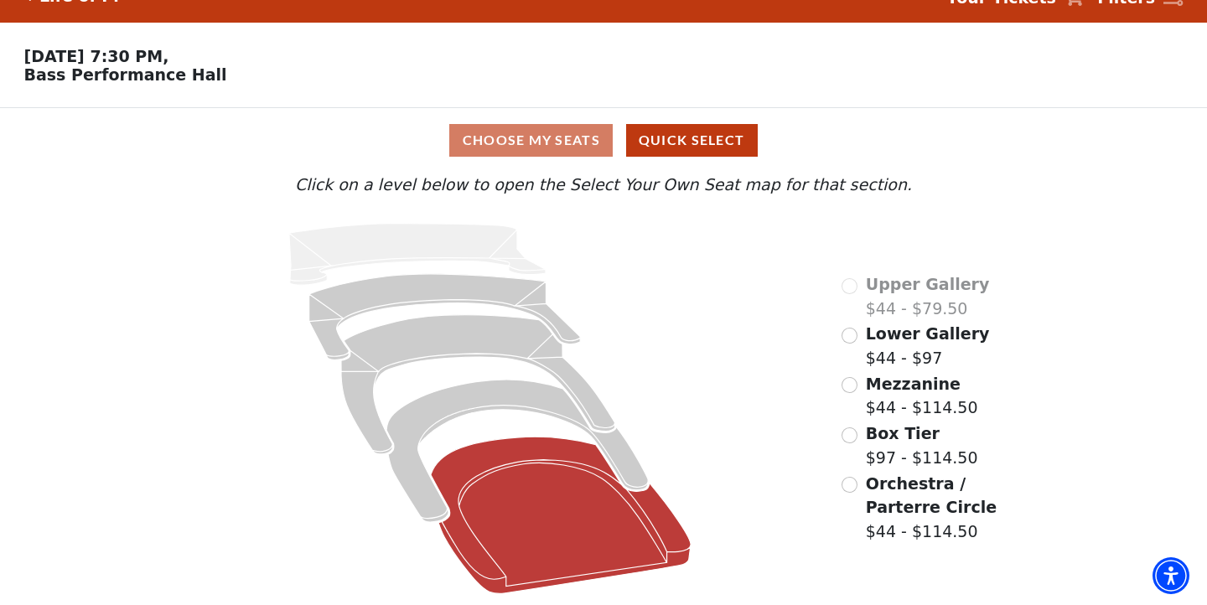
click at [542, 450] on icon at bounding box center [561, 515] width 260 height 157
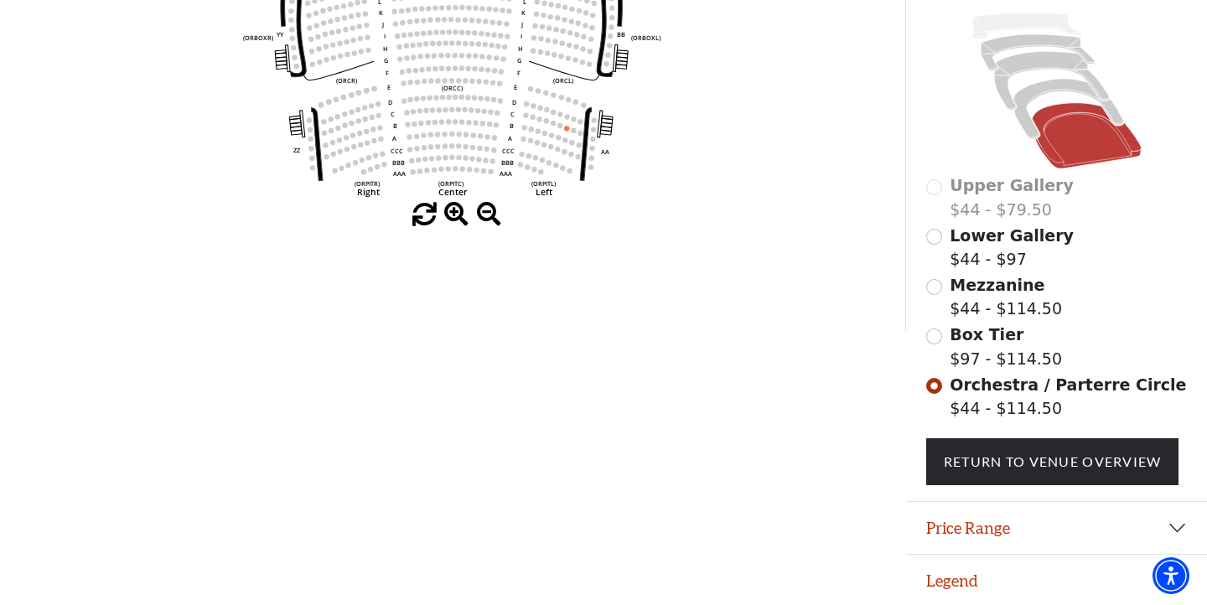
scroll to position [411, 0]
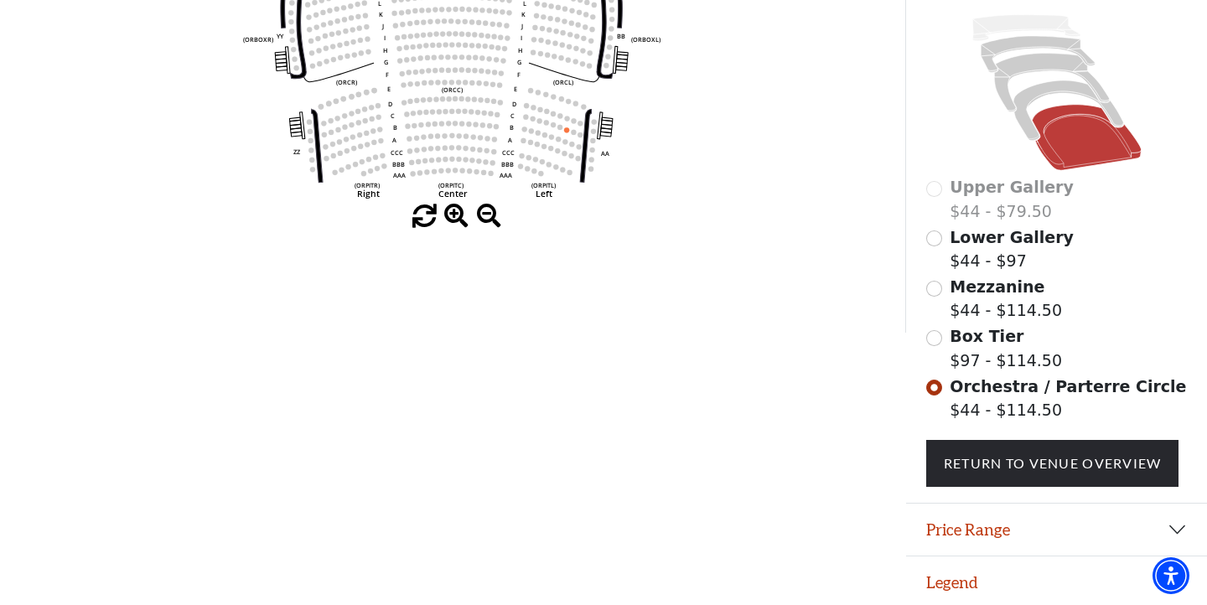
click at [970, 560] on button "Legend" at bounding box center [1056, 582] width 301 height 52
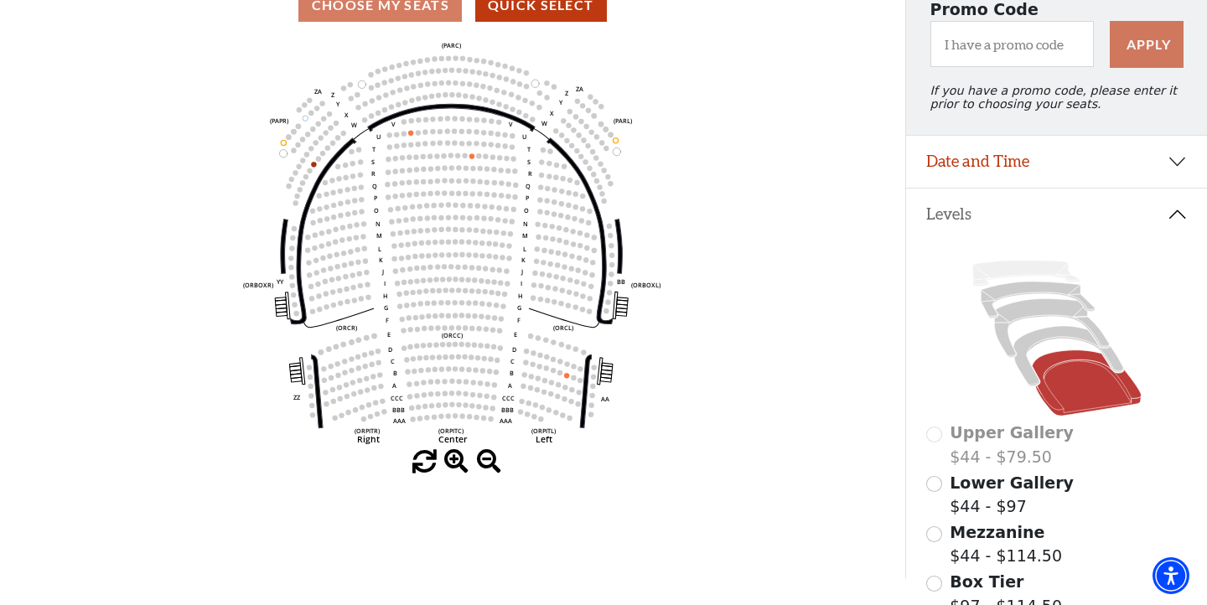
scroll to position [167, 0]
click at [1058, 329] on icon at bounding box center [1068, 355] width 110 height 60
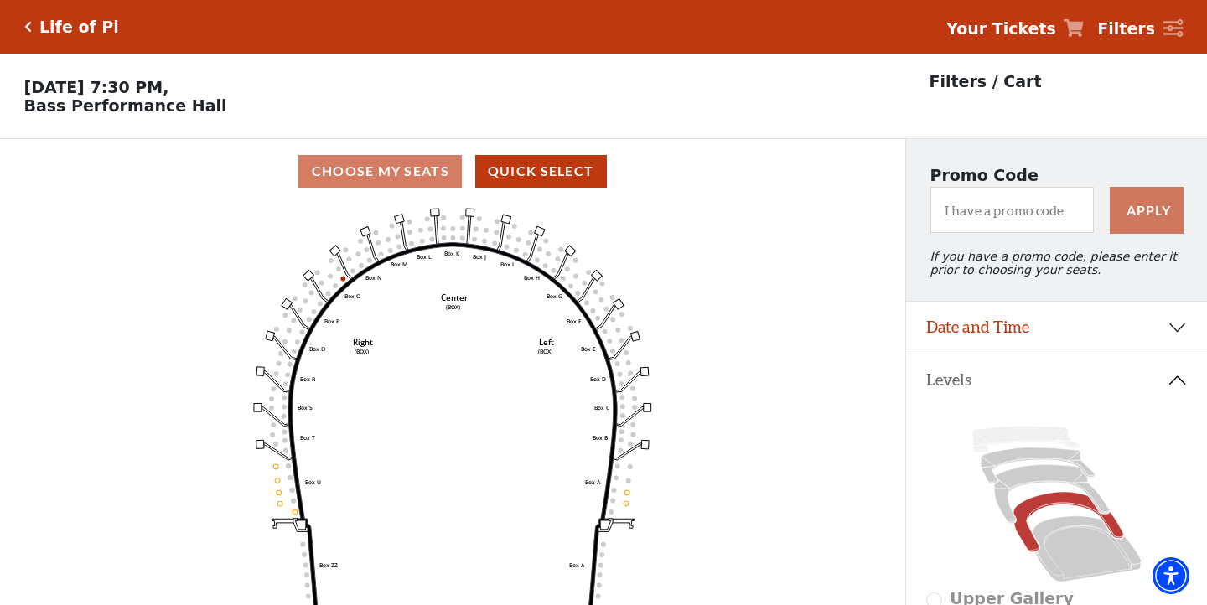
scroll to position [78, 0]
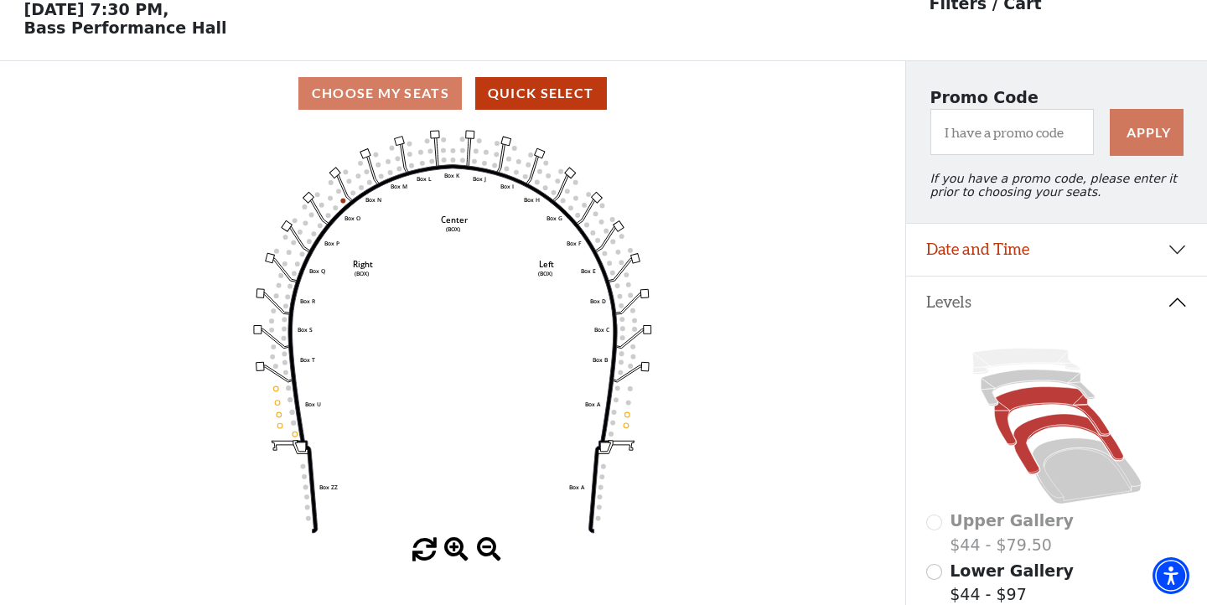
click at [1031, 396] on icon at bounding box center [1051, 416] width 115 height 59
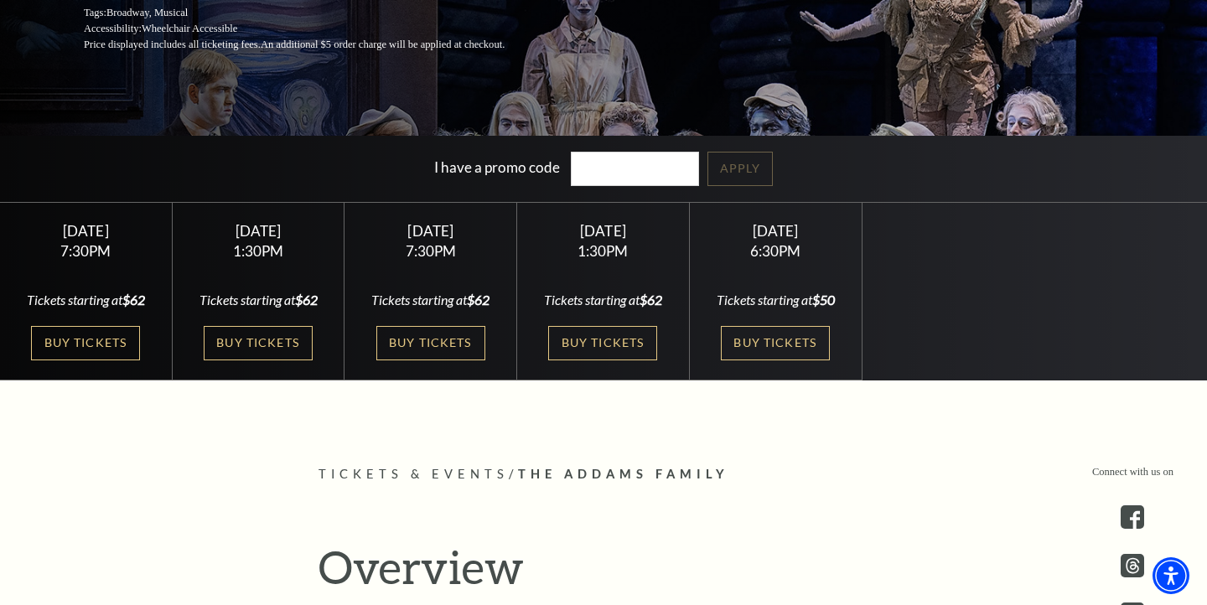
scroll to position [339, 0]
click at [787, 333] on link "Buy Tickets" at bounding box center [775, 342] width 109 height 34
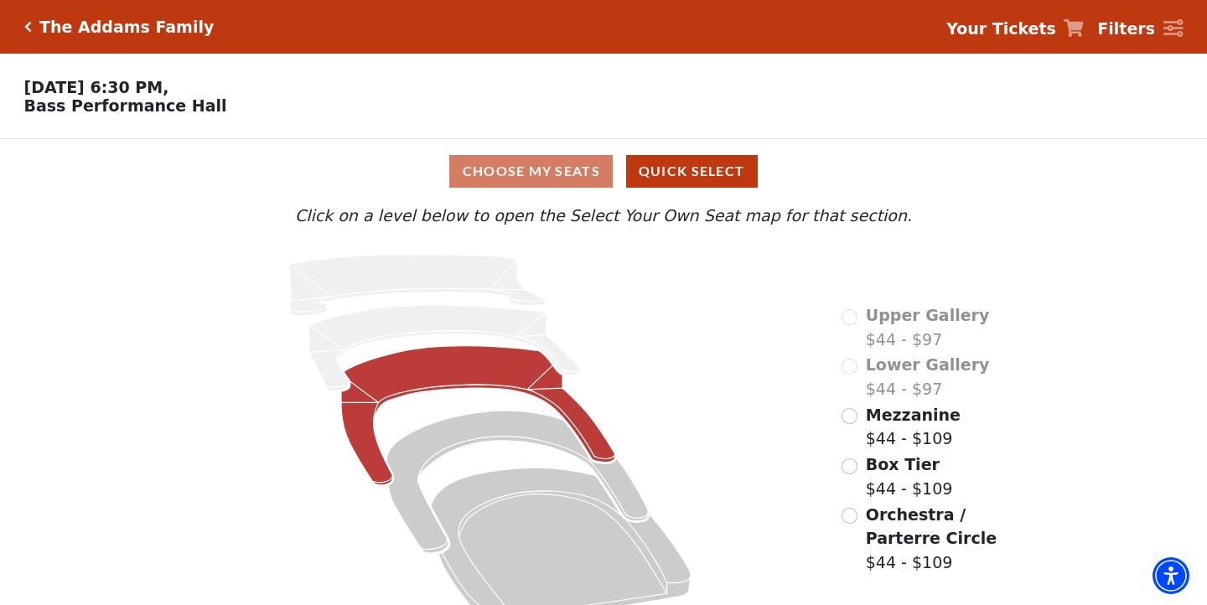
click at [542, 385] on icon at bounding box center [478, 415] width 274 height 139
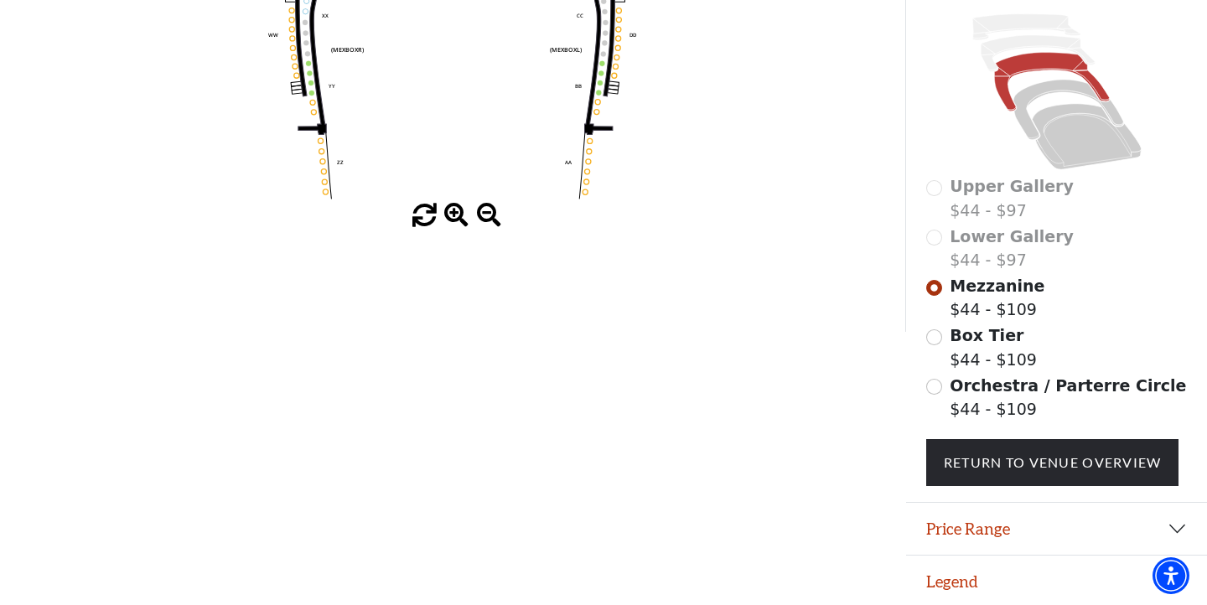
scroll to position [411, 0]
click at [991, 536] on button "Price Range" at bounding box center [1056, 530] width 301 height 52
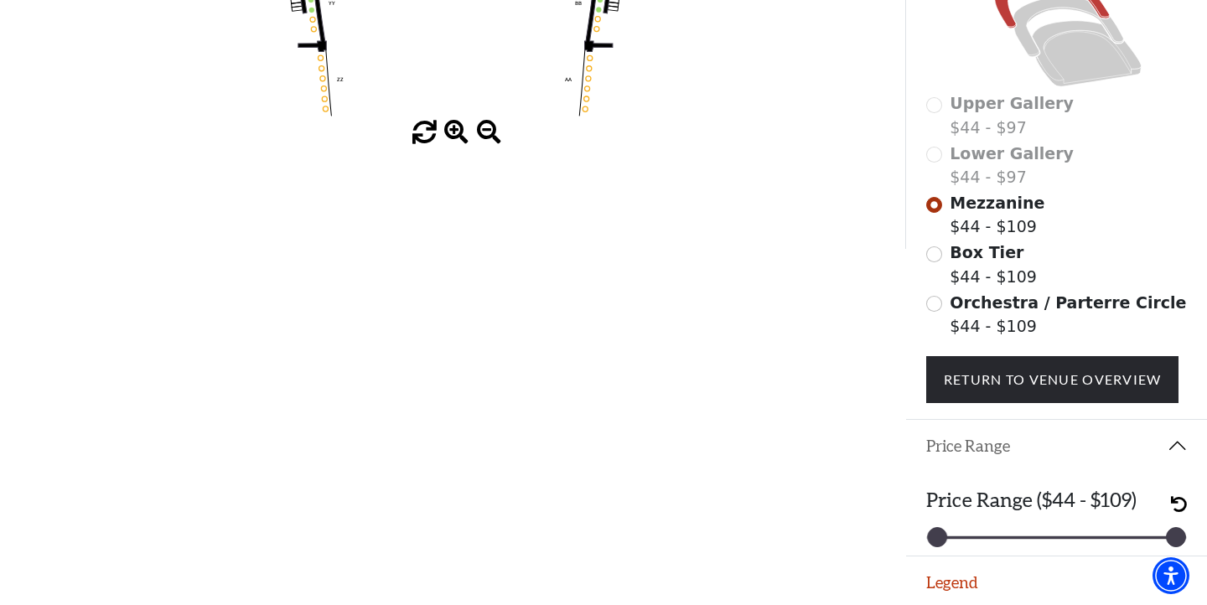
scroll to position [494, 0]
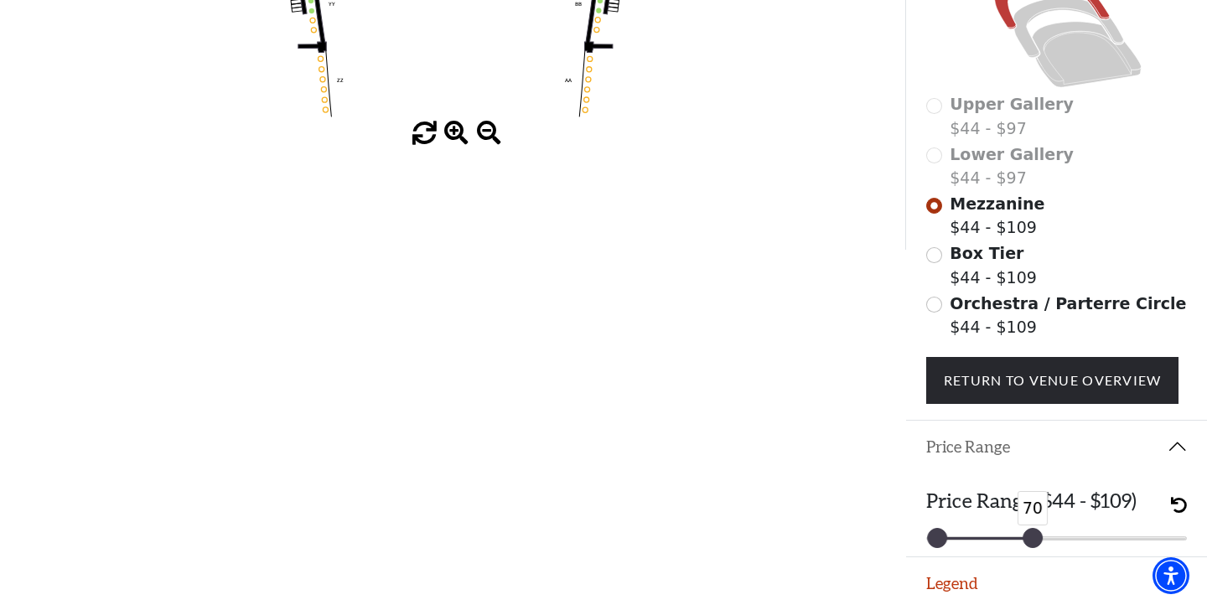
drag, startPoint x: 1177, startPoint y: 538, endPoint x: 1032, endPoint y: 536, distance: 144.2
click at [1032, 536] on div at bounding box center [1032, 538] width 18 height 18
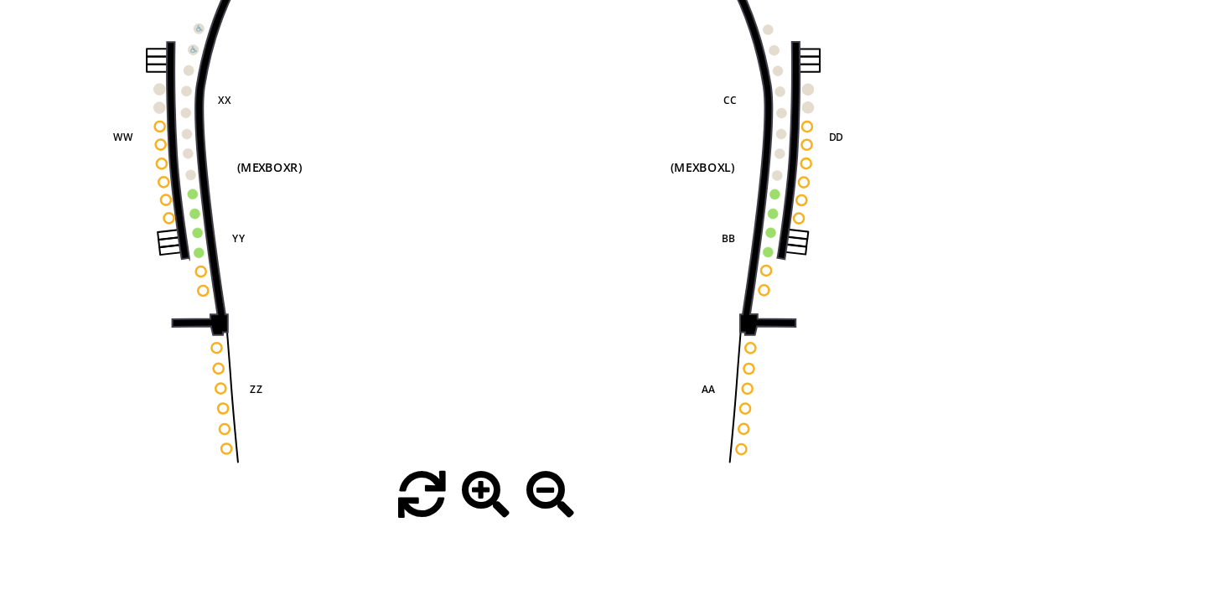
scroll to position [80, 0]
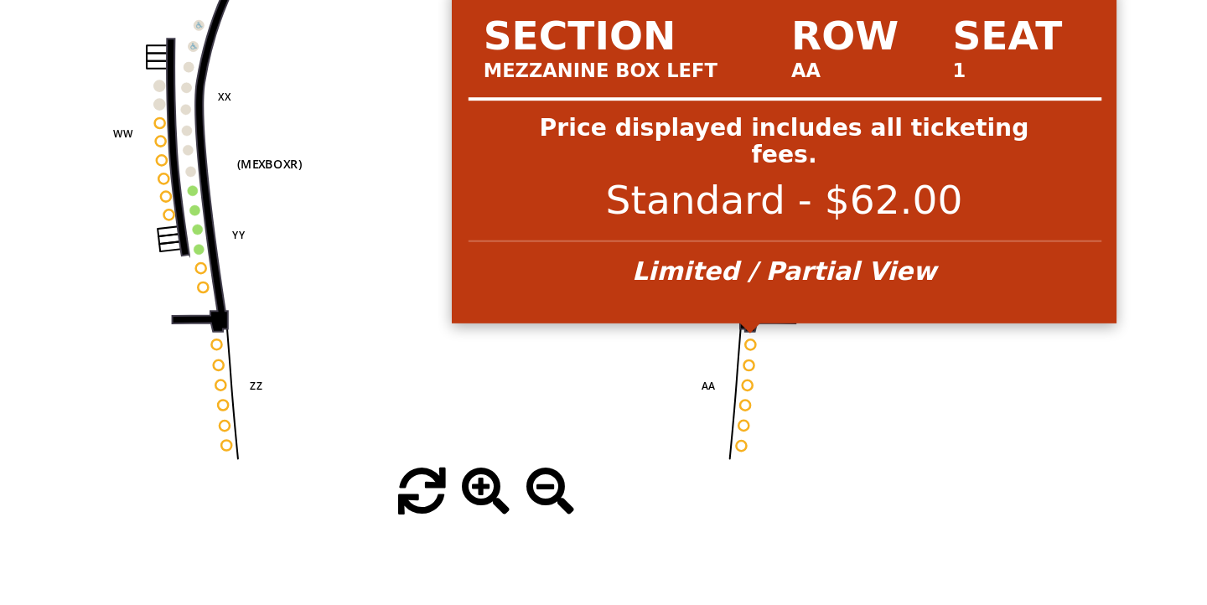
click at [587, 471] on circle at bounding box center [589, 473] width 5 height 5
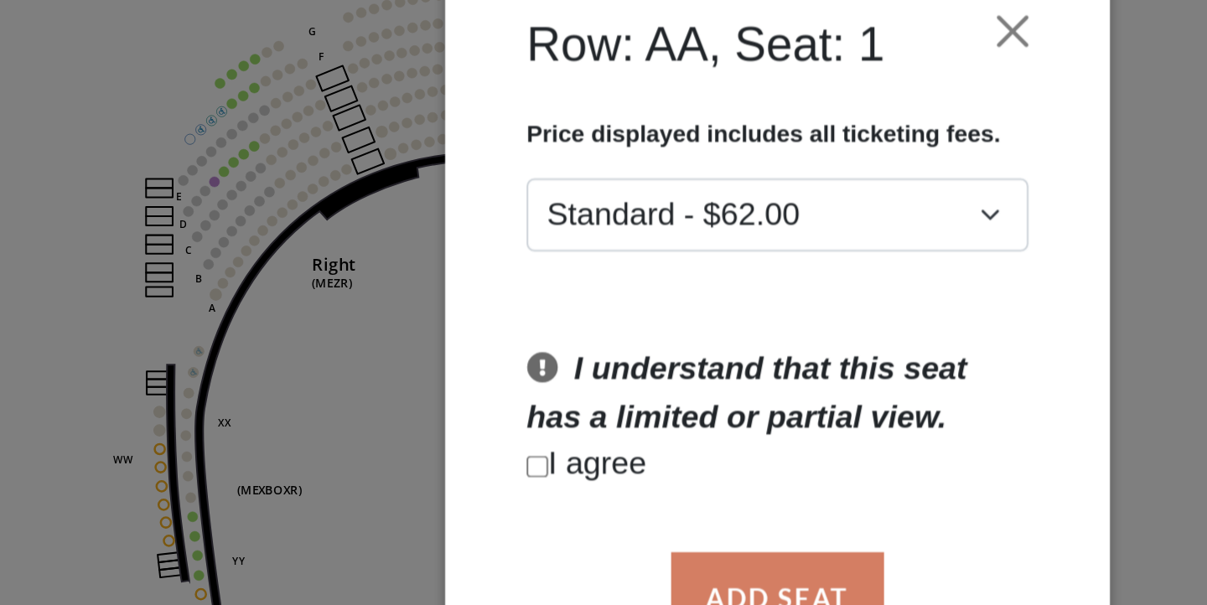
click at [477, 359] on p "I agree" at bounding box center [603, 371] width 253 height 24
click at [477, 365] on input "Checkbox field" at bounding box center [482, 370] width 11 height 11
checkbox input "true"
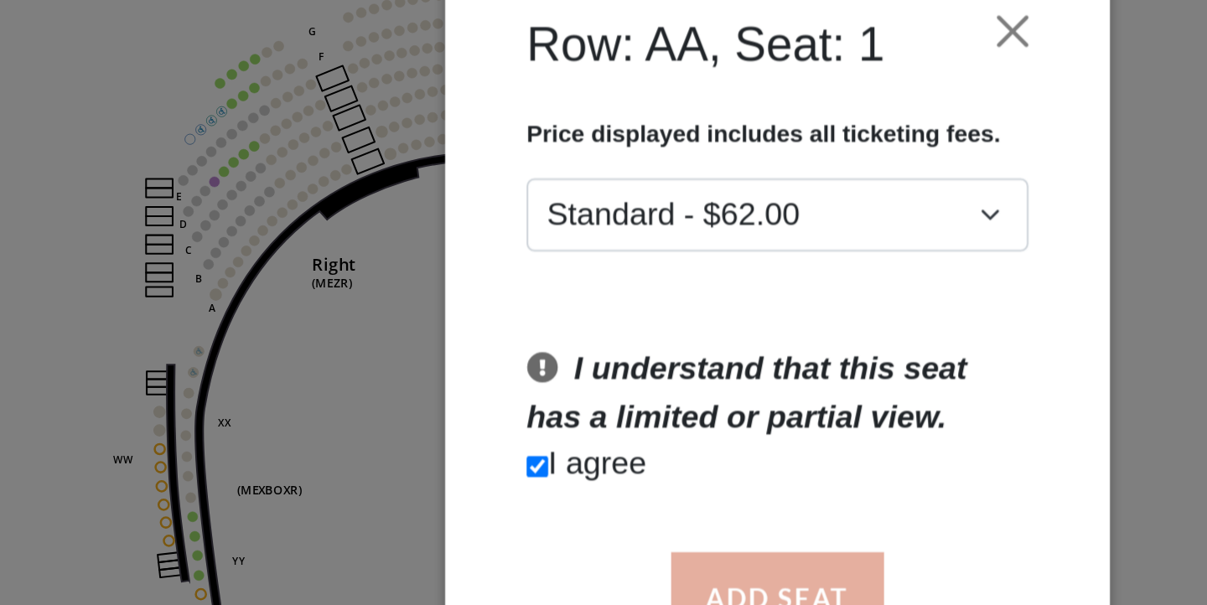
click at [550, 414] on button "Add Seat" at bounding box center [603, 437] width 107 height 47
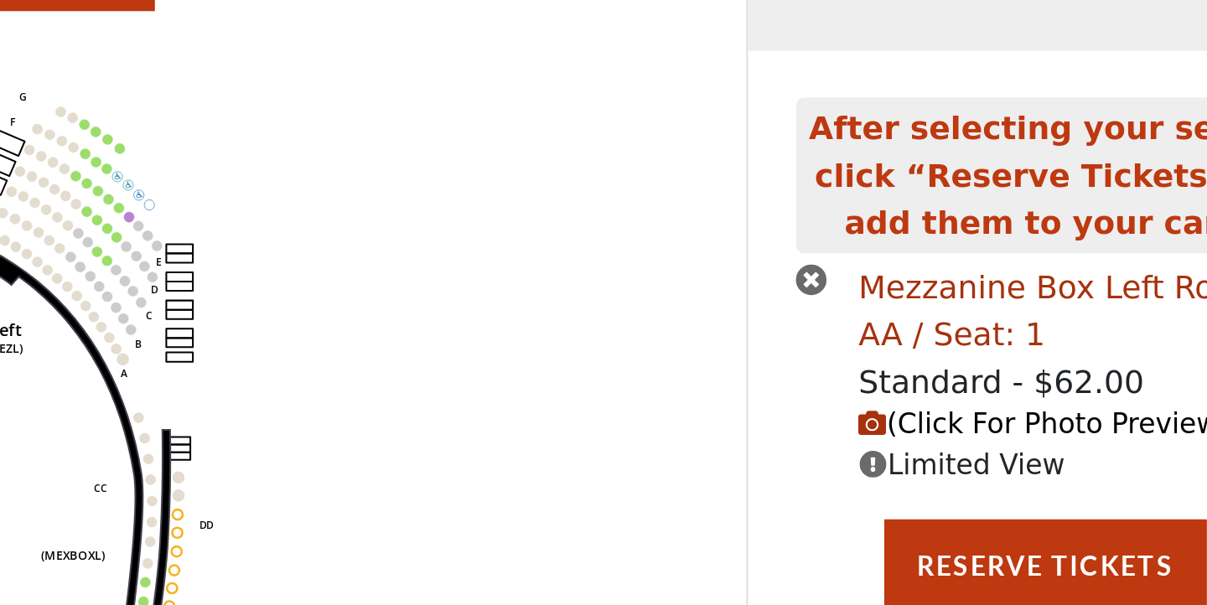
scroll to position [8, 0]
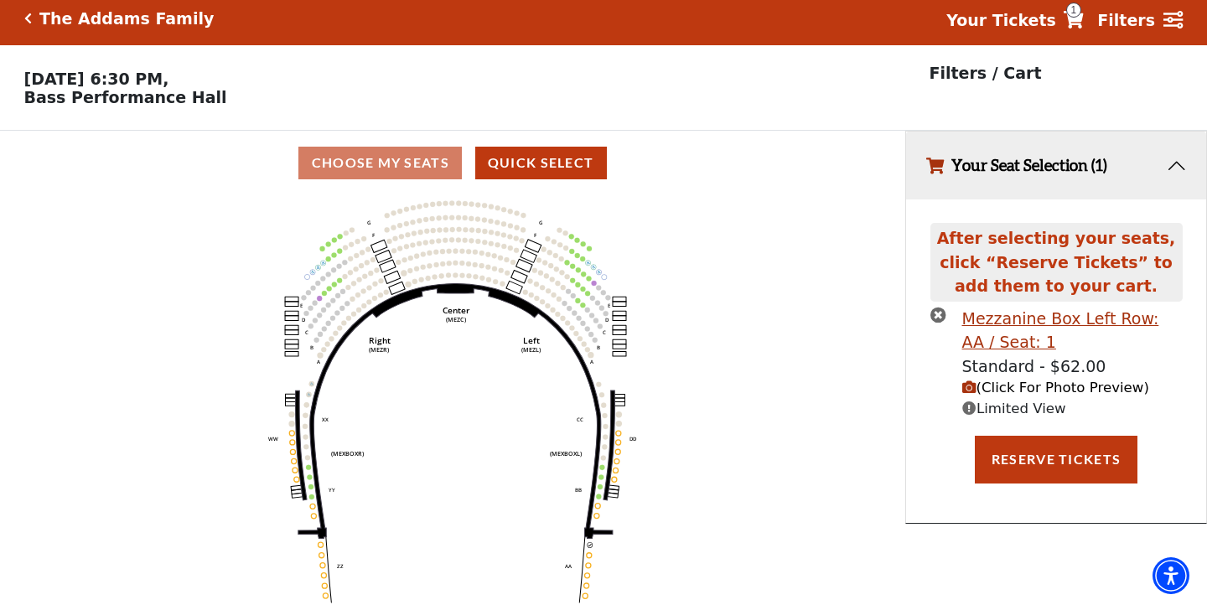
click at [968, 383] on icon "(Click For Photo Preview)" at bounding box center [969, 387] width 14 height 14
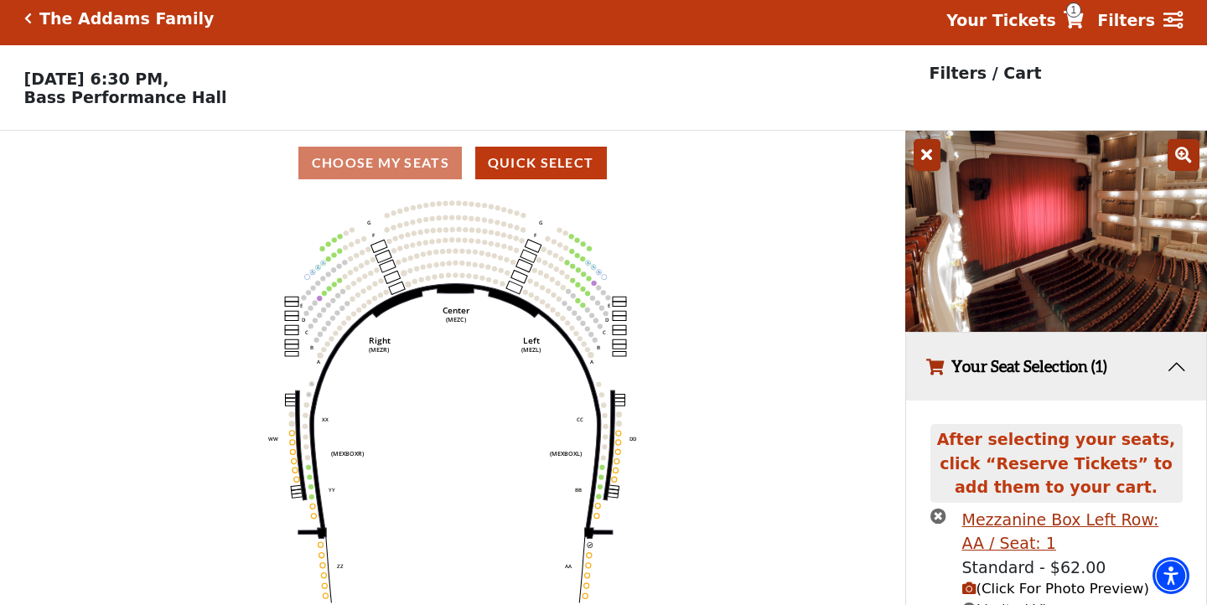
click at [1114, 147] on img at bounding box center [1056, 231] width 302 height 201
click at [1182, 158] on icon at bounding box center [1183, 155] width 32 height 32
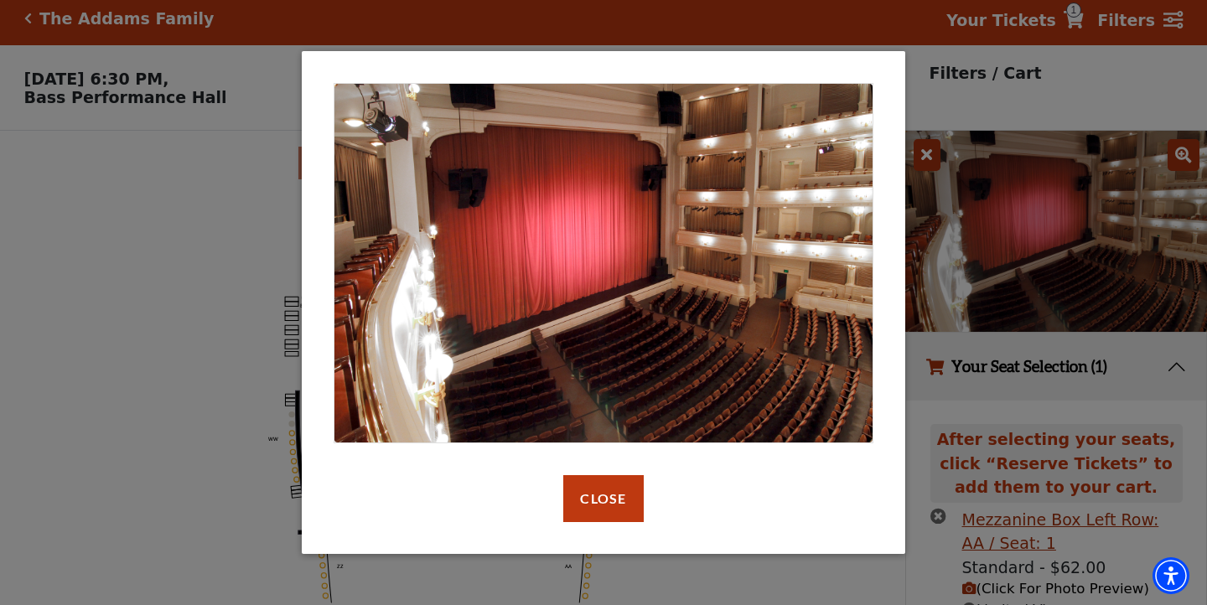
scroll to position [3, 0]
